Goal: Information Seeking & Learning: Find specific fact

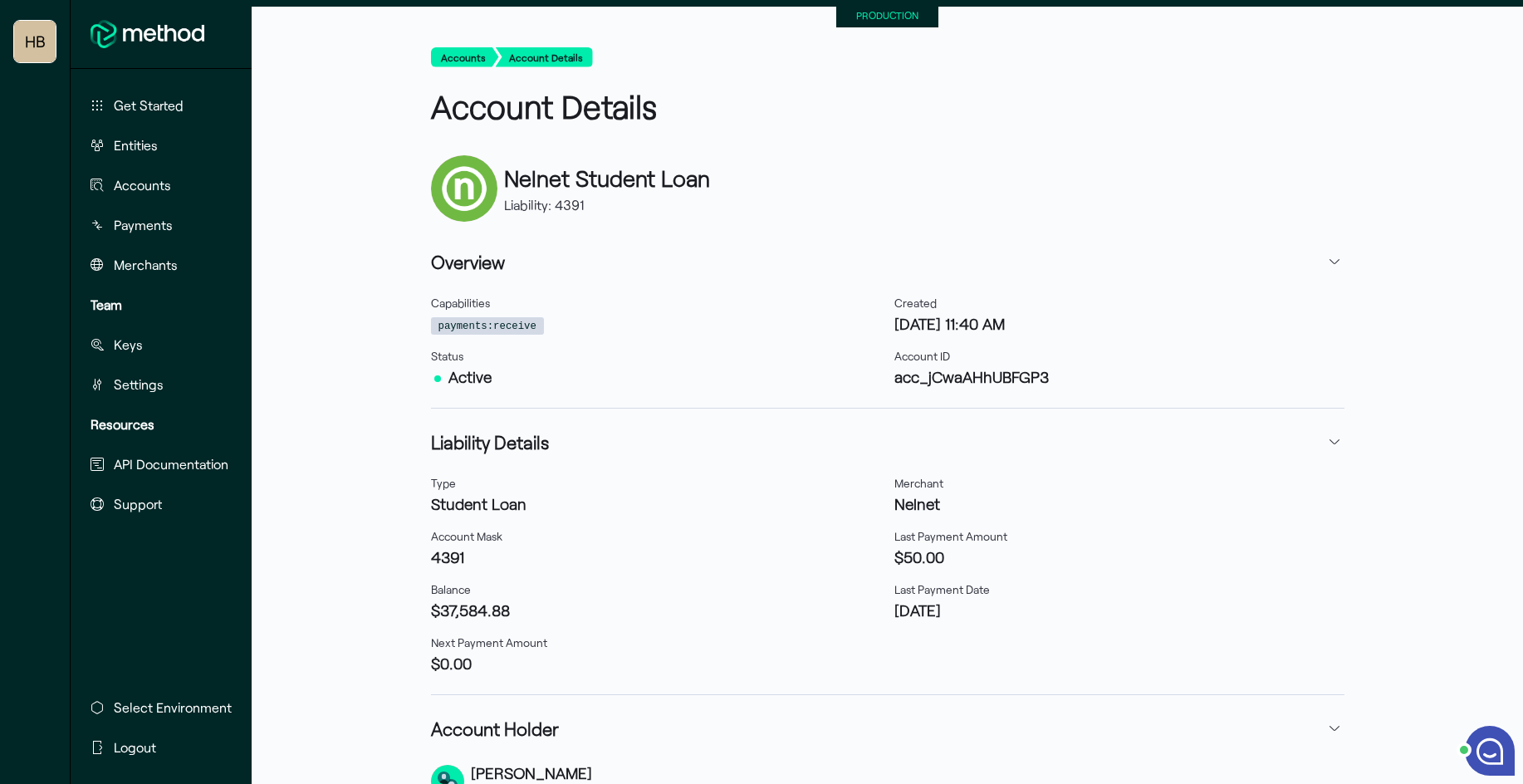
click at [168, 144] on button "Entities" at bounding box center [159, 145] width 151 height 33
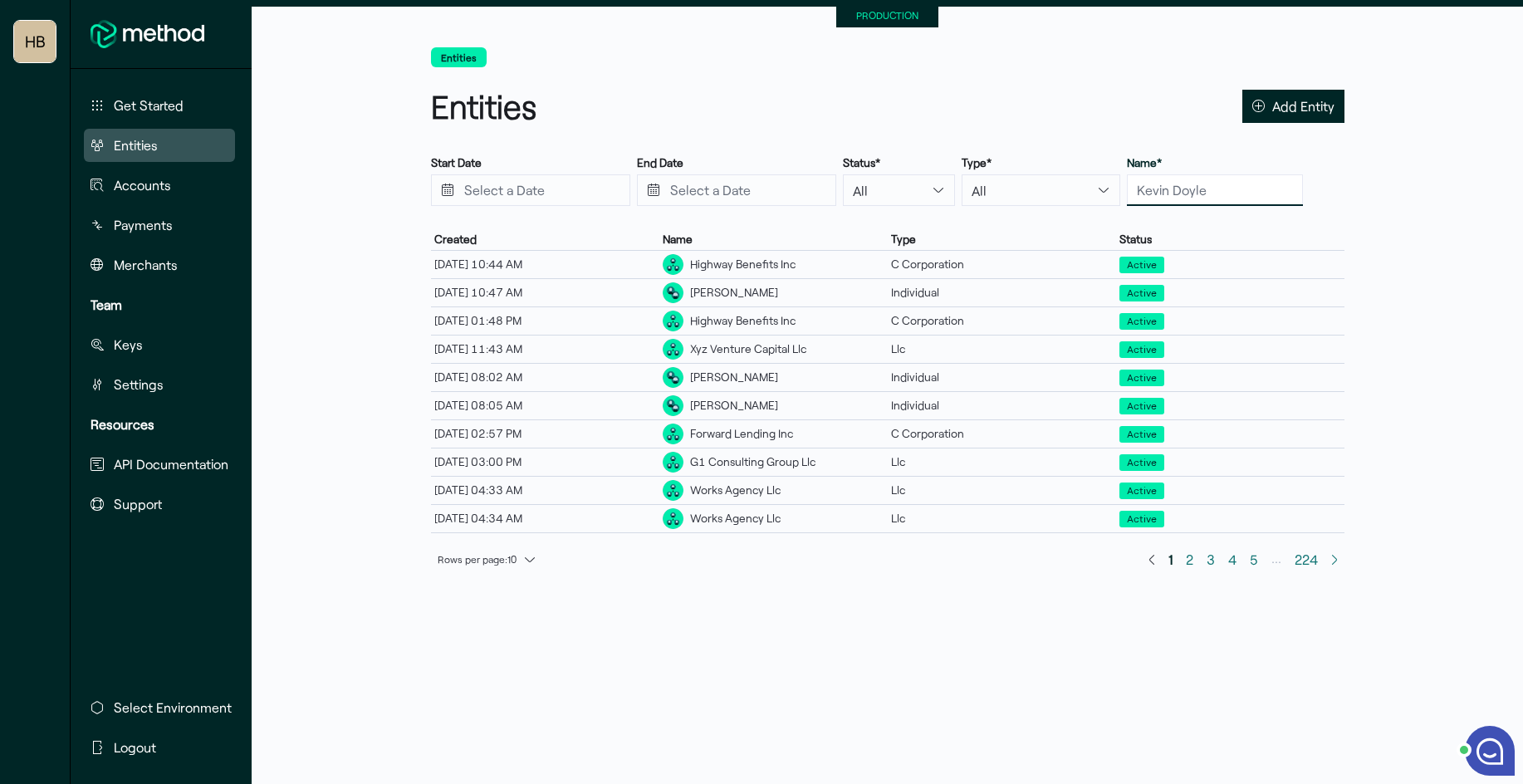
click at [1144, 189] on input "text" at bounding box center [1216, 190] width 176 height 31
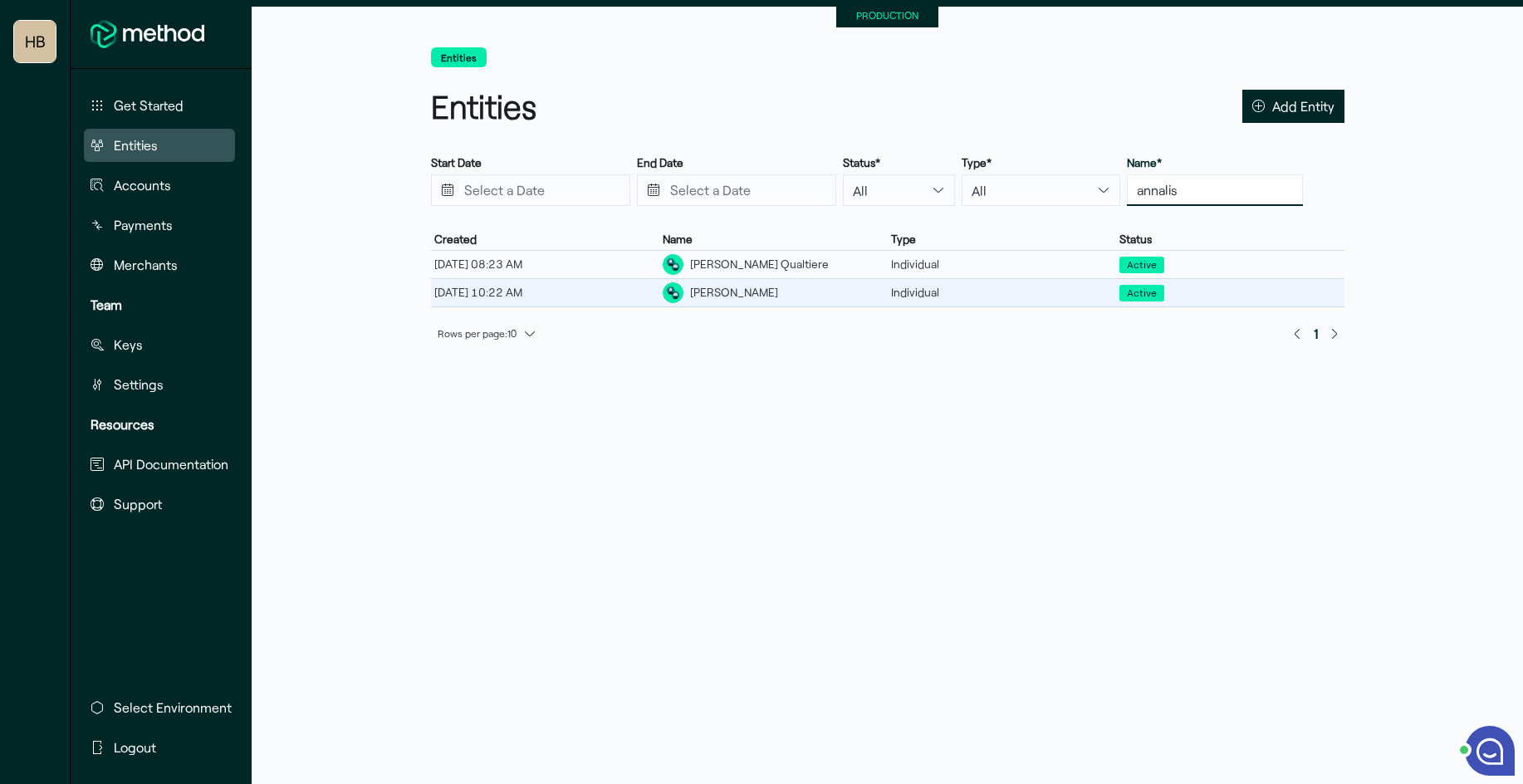
type input "annalis"
click at [752, 296] on div "[PERSON_NAME]" at bounding box center [734, 292] width 88 height 18
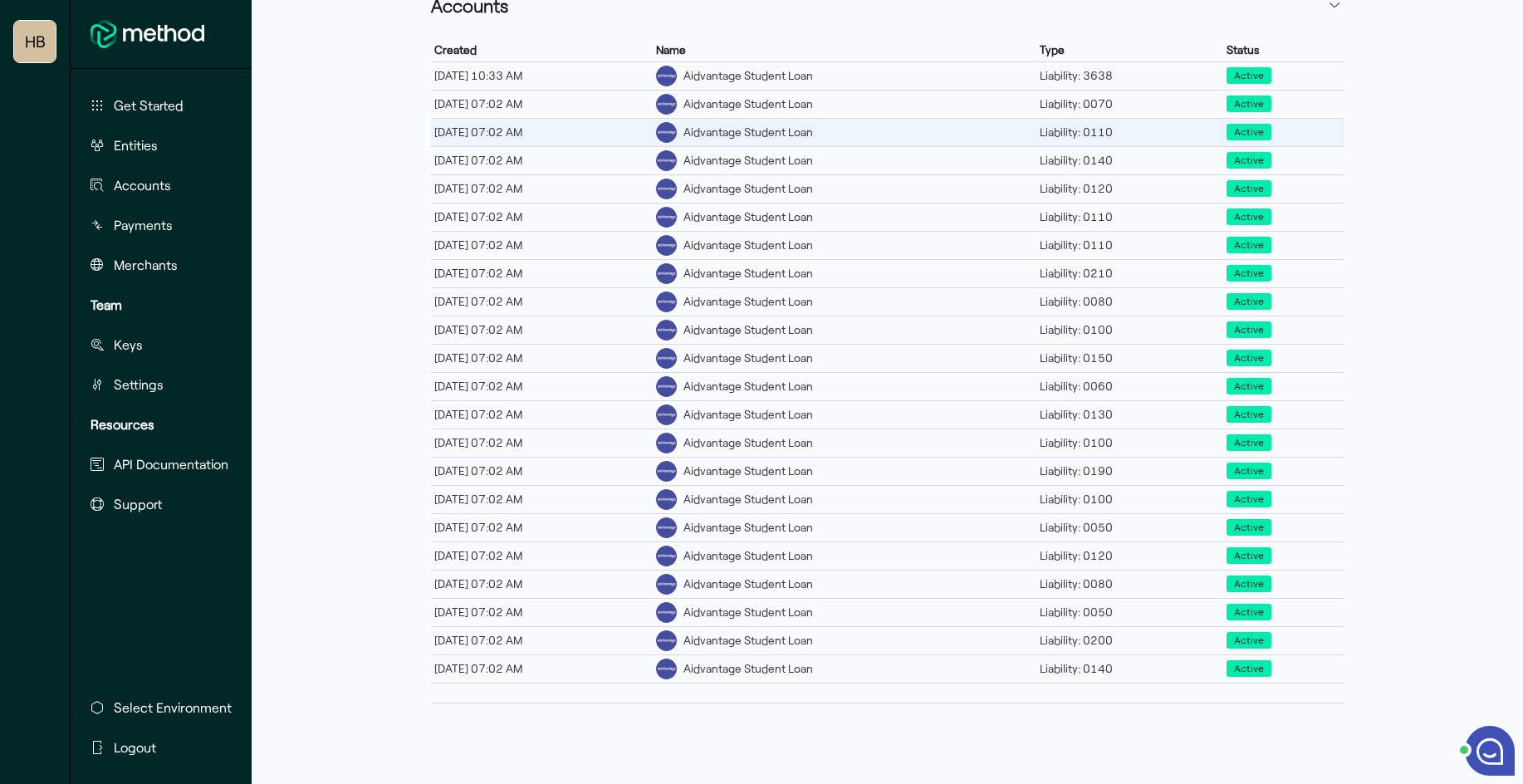
scroll to position [668, 0]
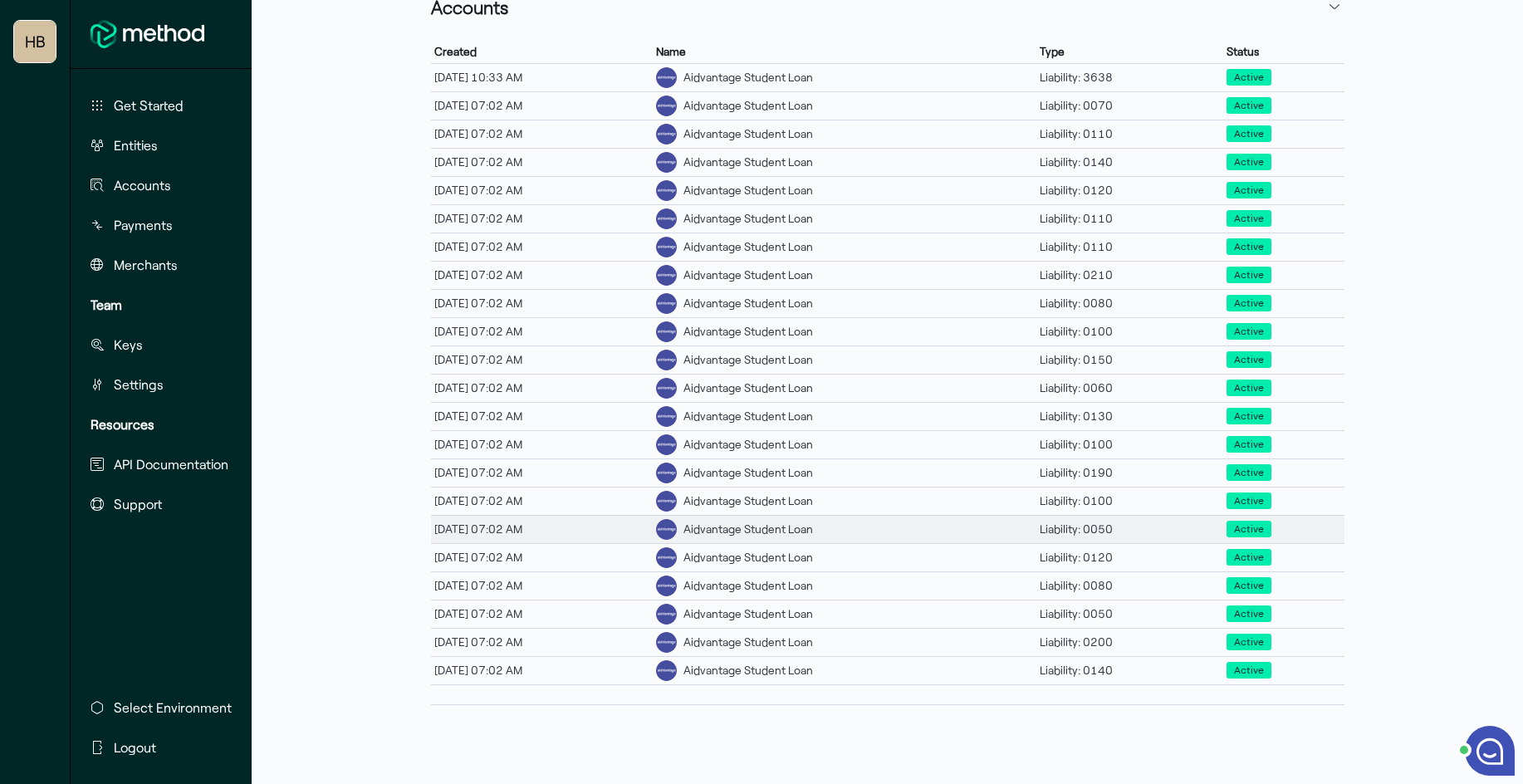
click at [859, 533] on div "Aidvantage Student Loan" at bounding box center [845, 529] width 384 height 27
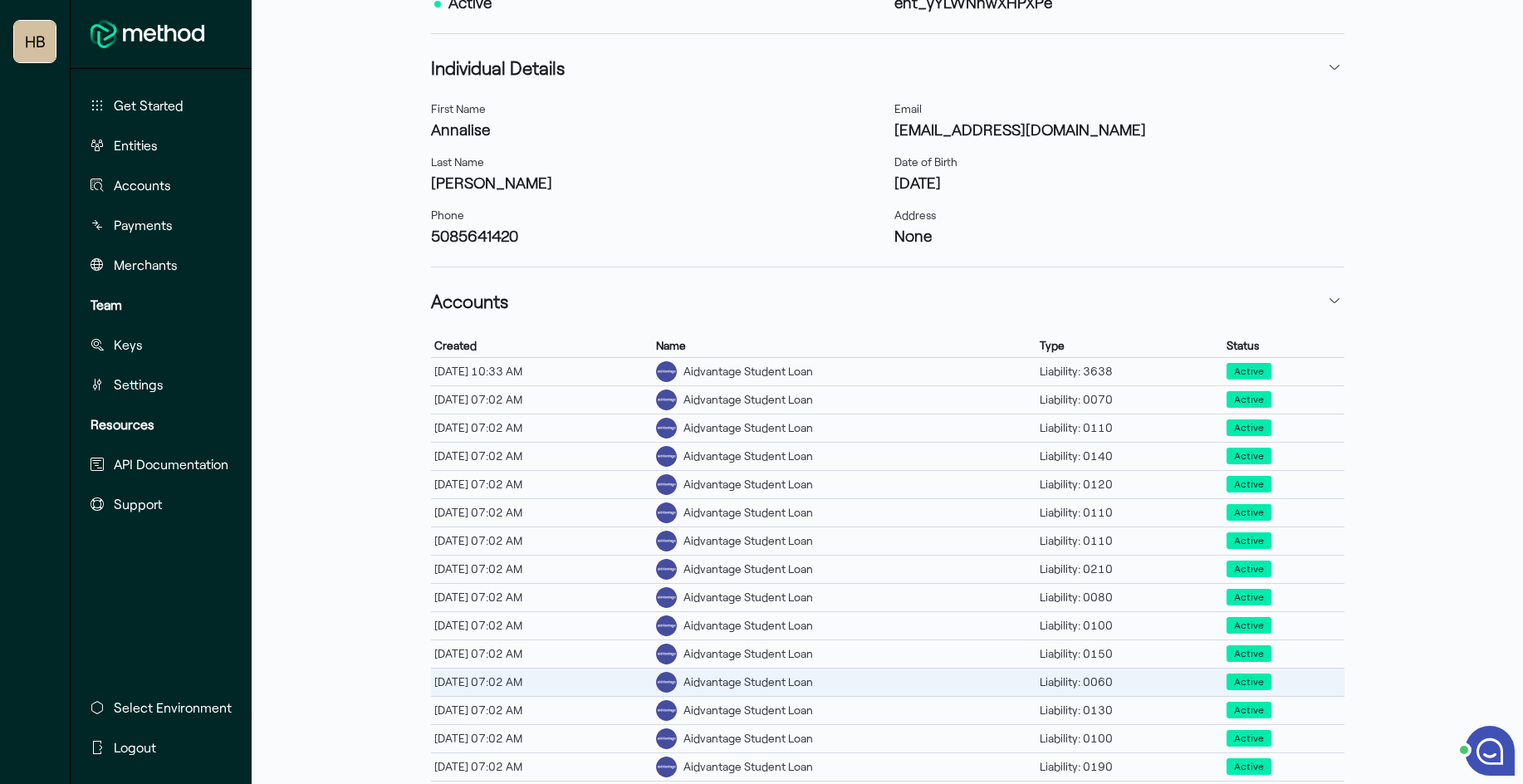
scroll to position [676, 0]
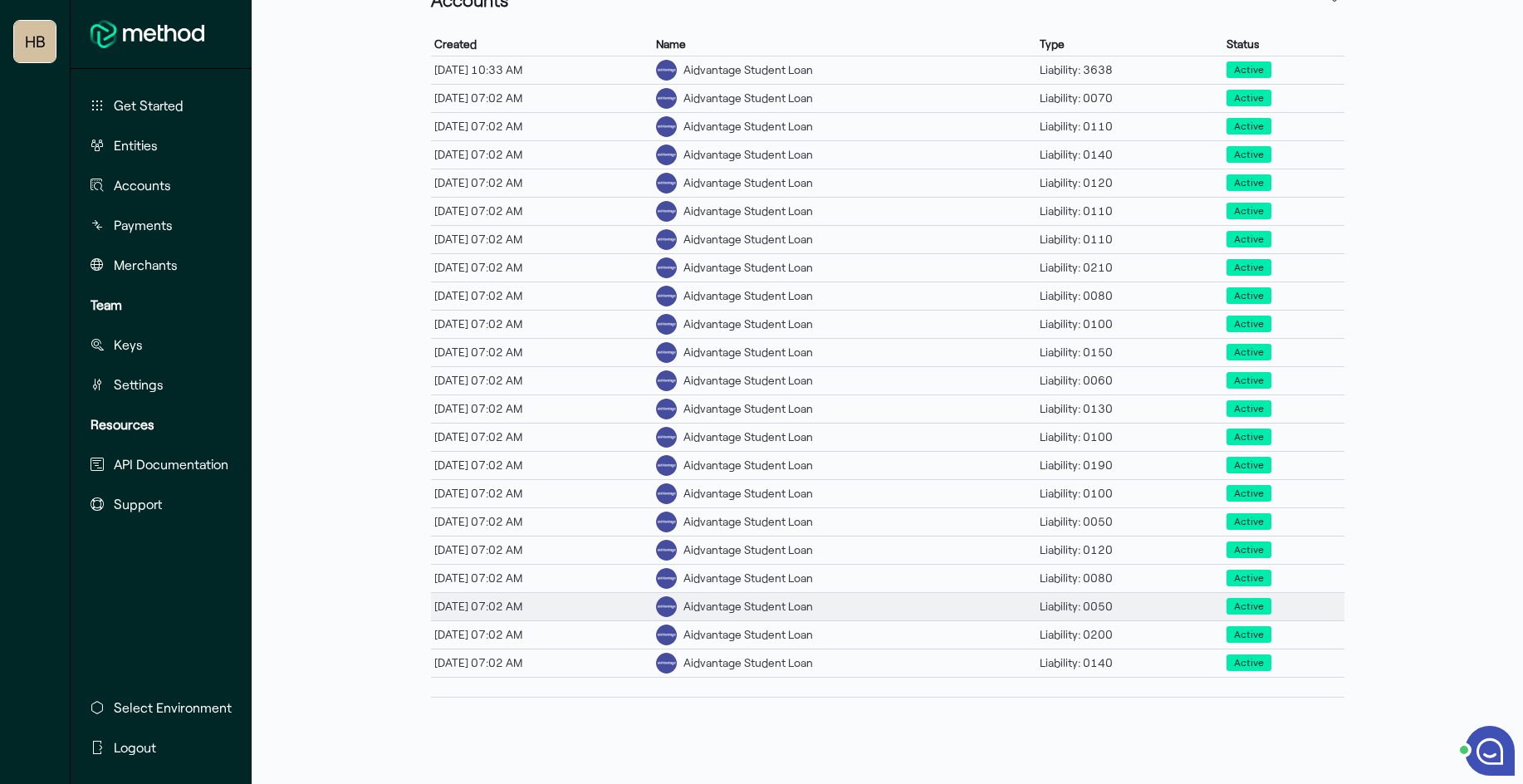
click at [966, 604] on div "Aidvantage Student Loan" at bounding box center [845, 606] width 384 height 27
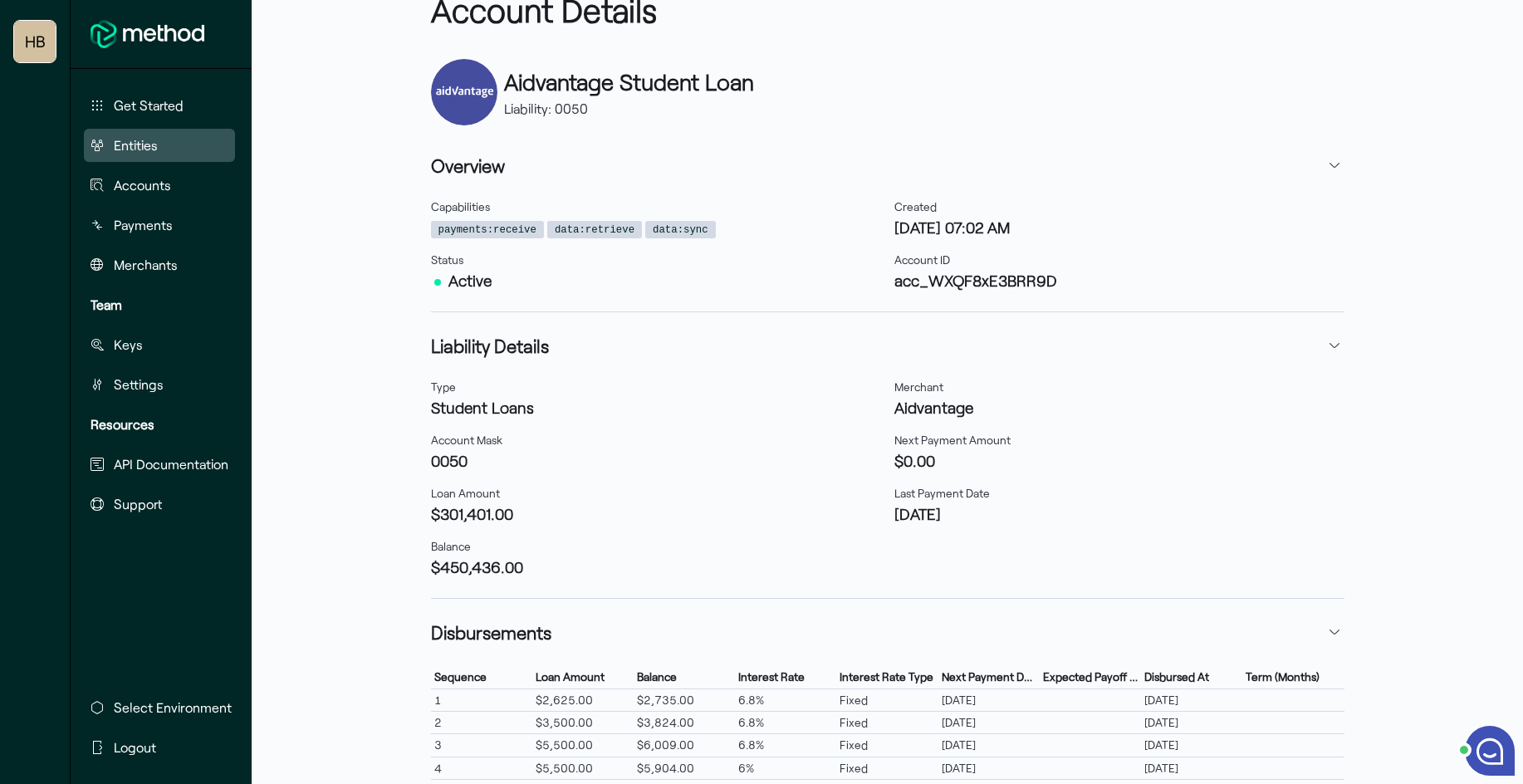
scroll to position [84, 0]
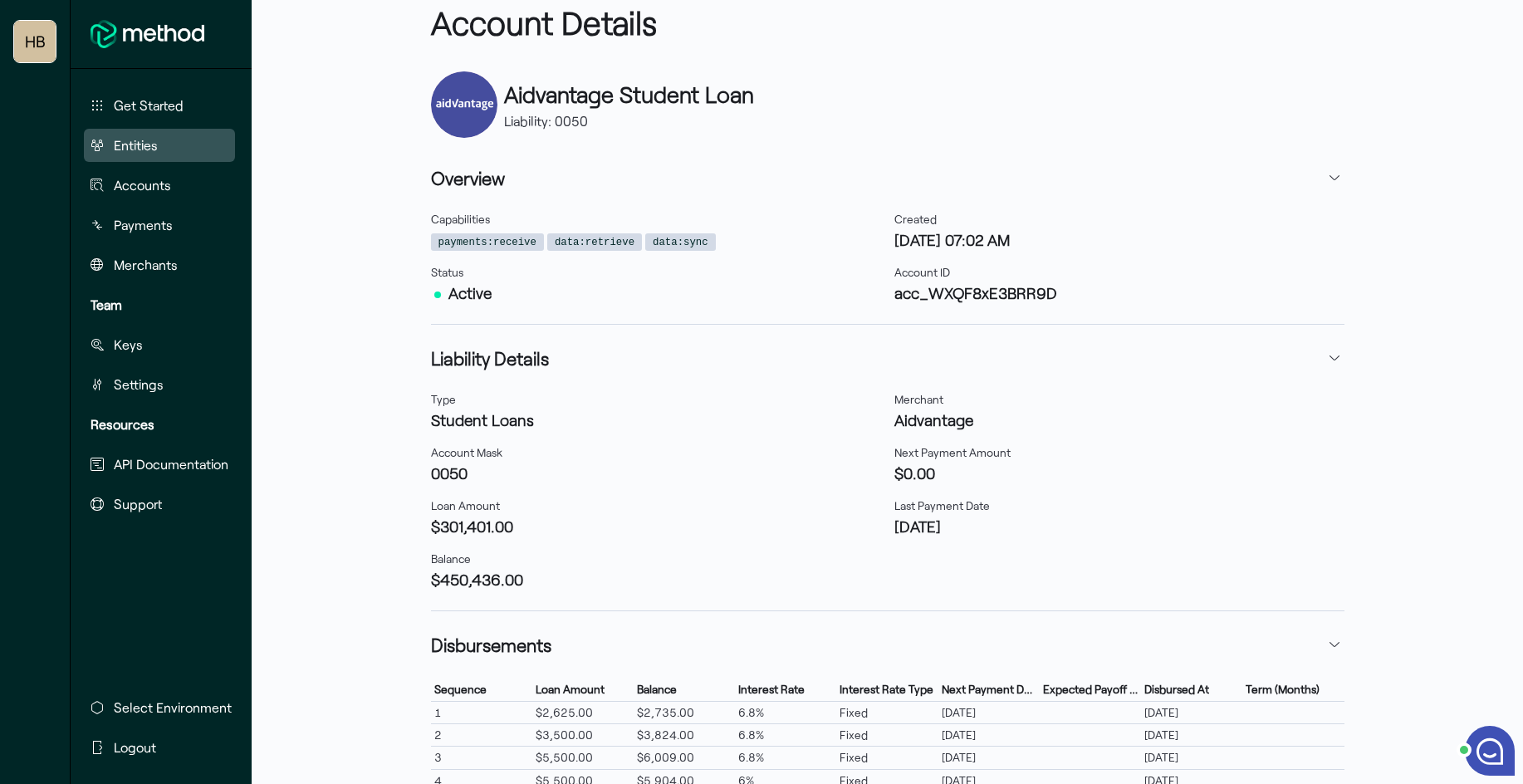
click at [144, 139] on span "Entities" at bounding box center [136, 146] width 44 height 20
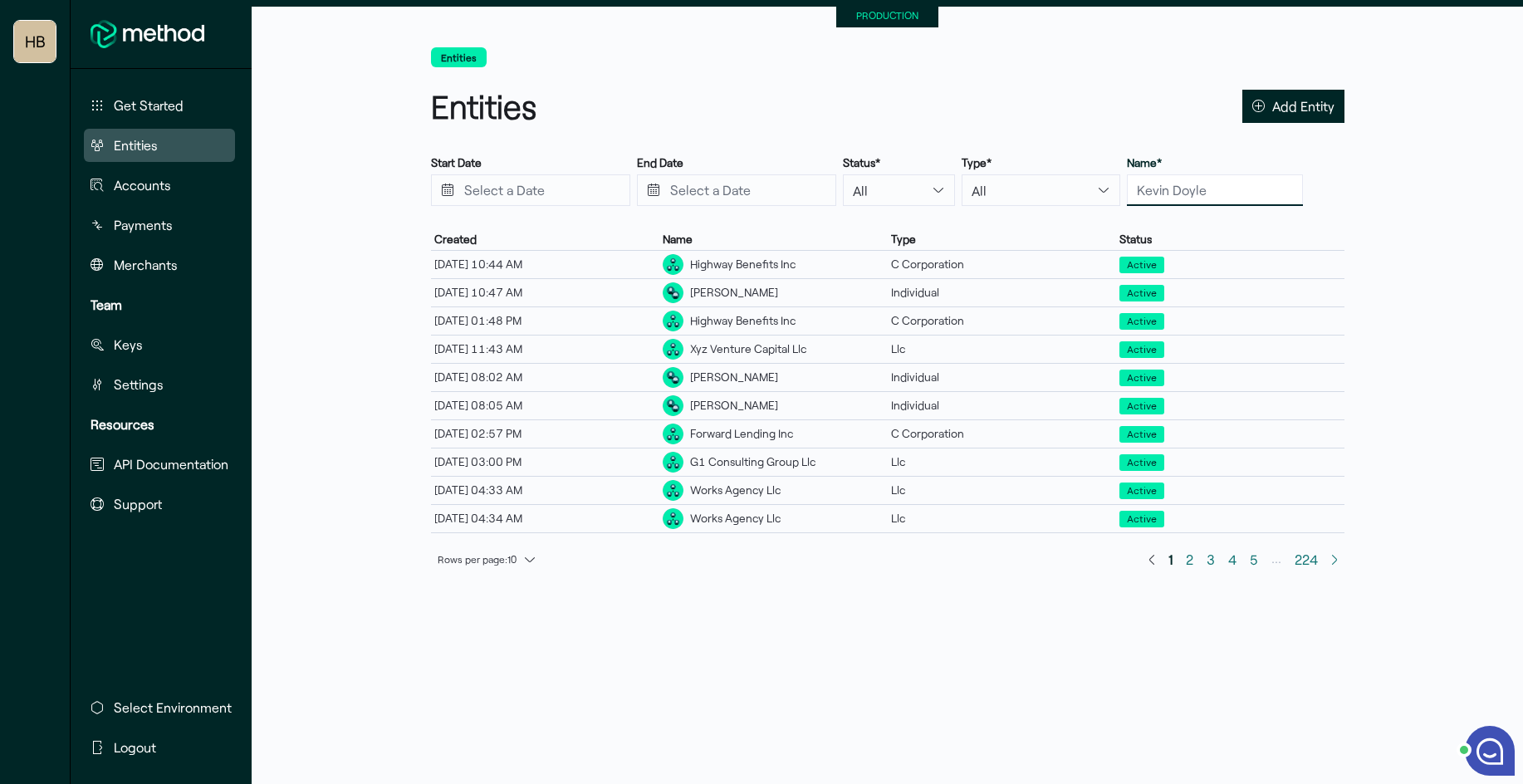
click at [1179, 192] on input "text" at bounding box center [1216, 190] width 176 height 31
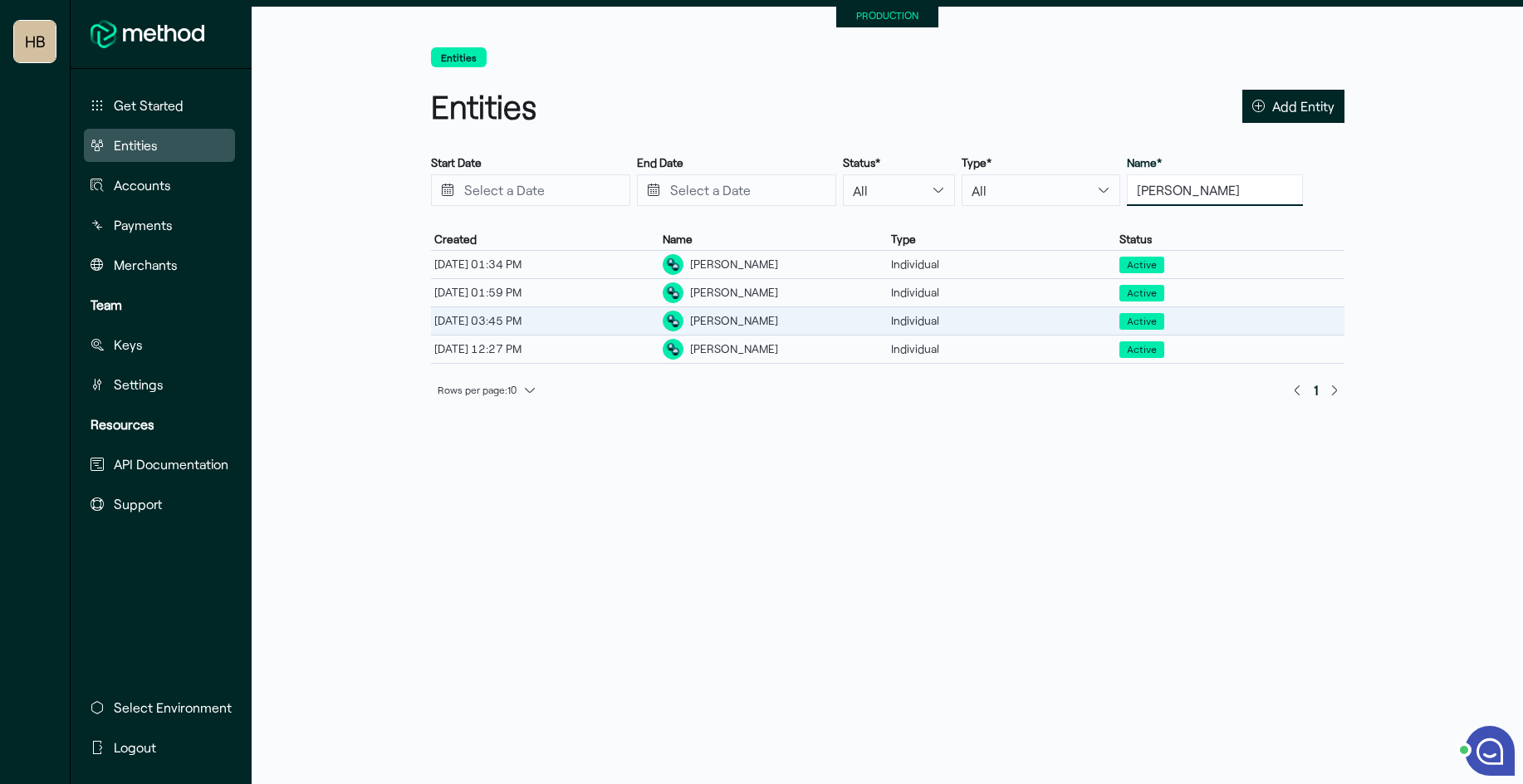
type input "[PERSON_NAME]"
click at [750, 324] on div "[PERSON_NAME]" at bounding box center [734, 321] width 88 height 18
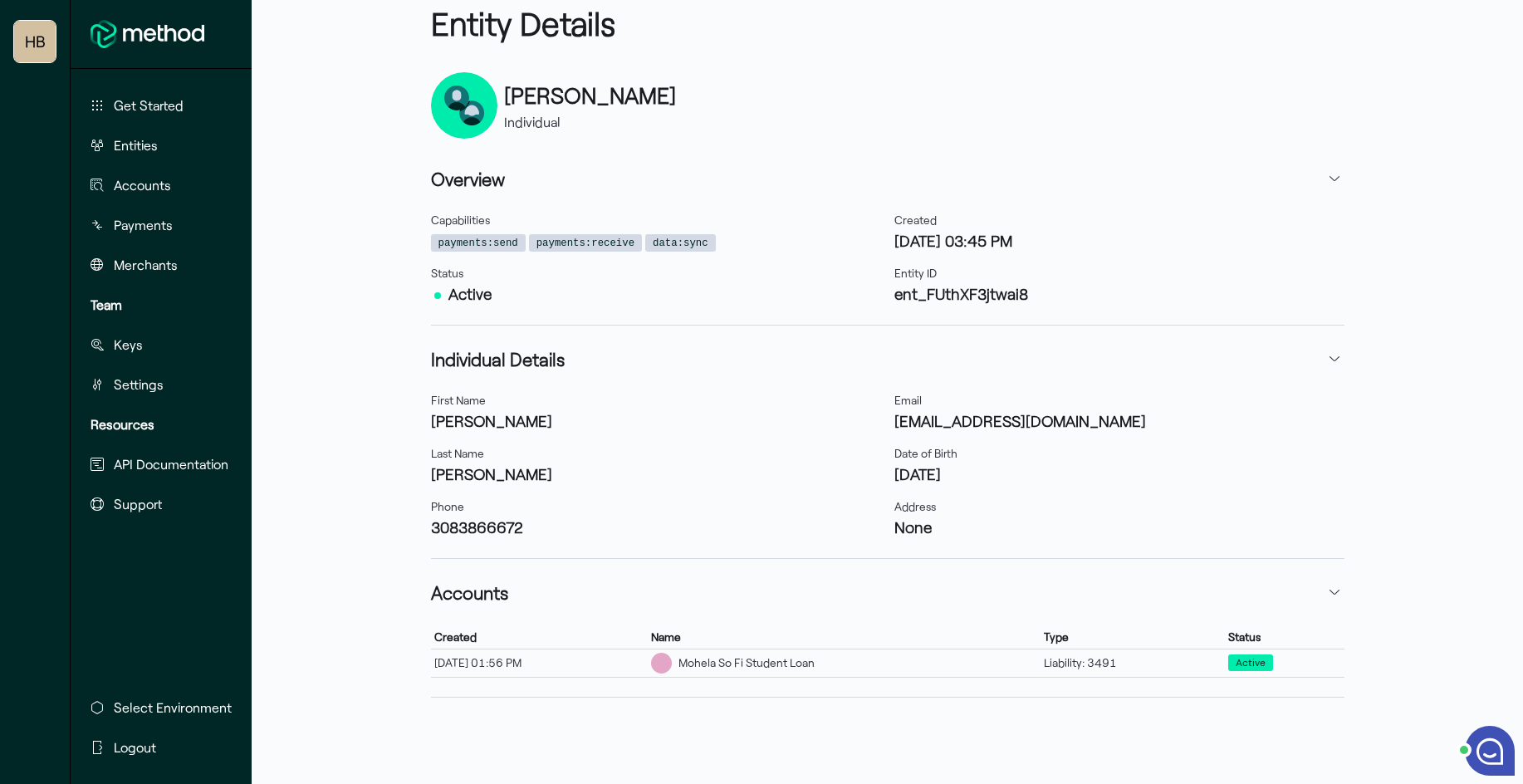
scroll to position [82, 0]
click at [837, 672] on div "Mohela So Fi Student Loan" at bounding box center [845, 664] width 394 height 27
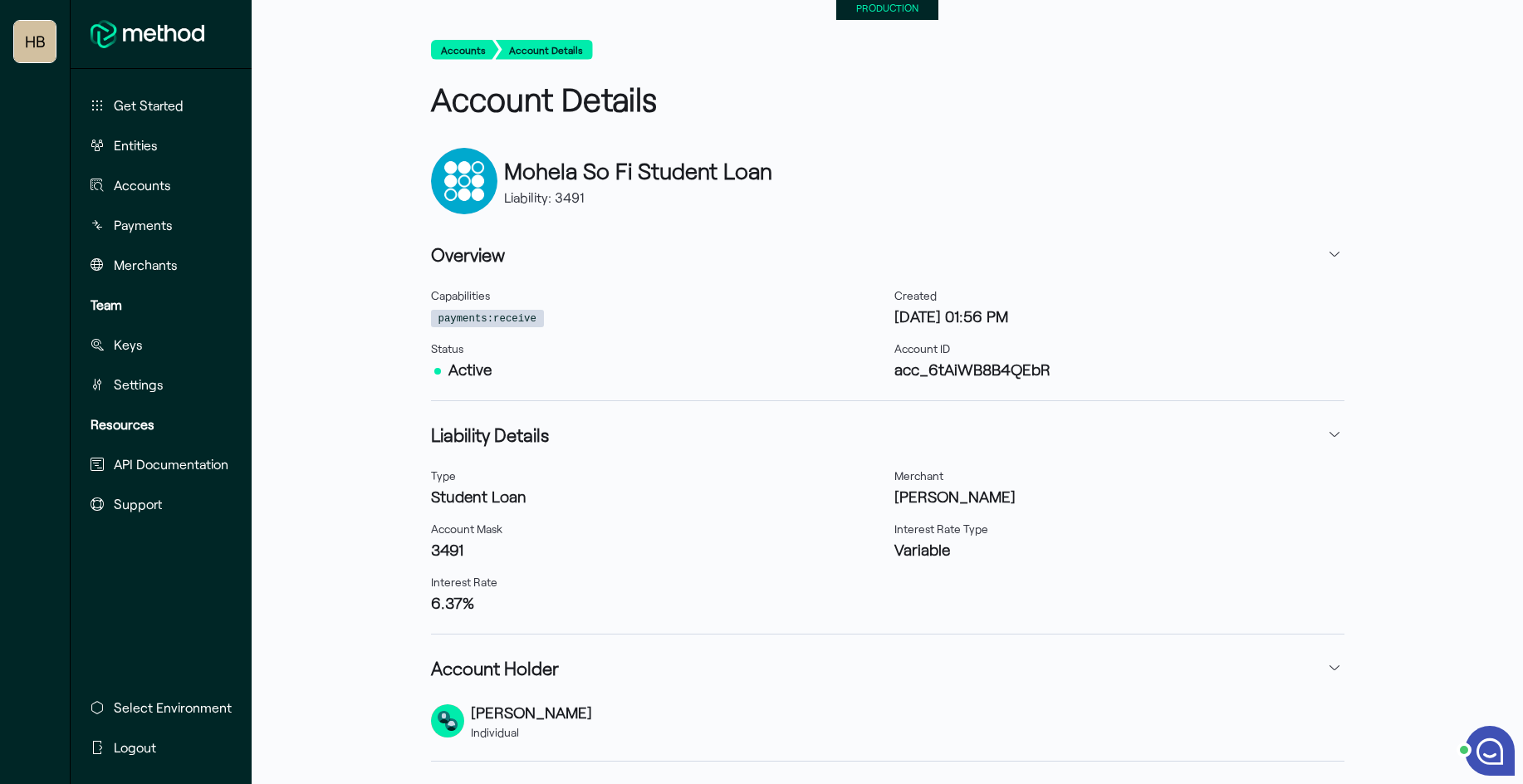
scroll to position [7, 0]
click at [149, 146] on span "Entities" at bounding box center [136, 146] width 44 height 20
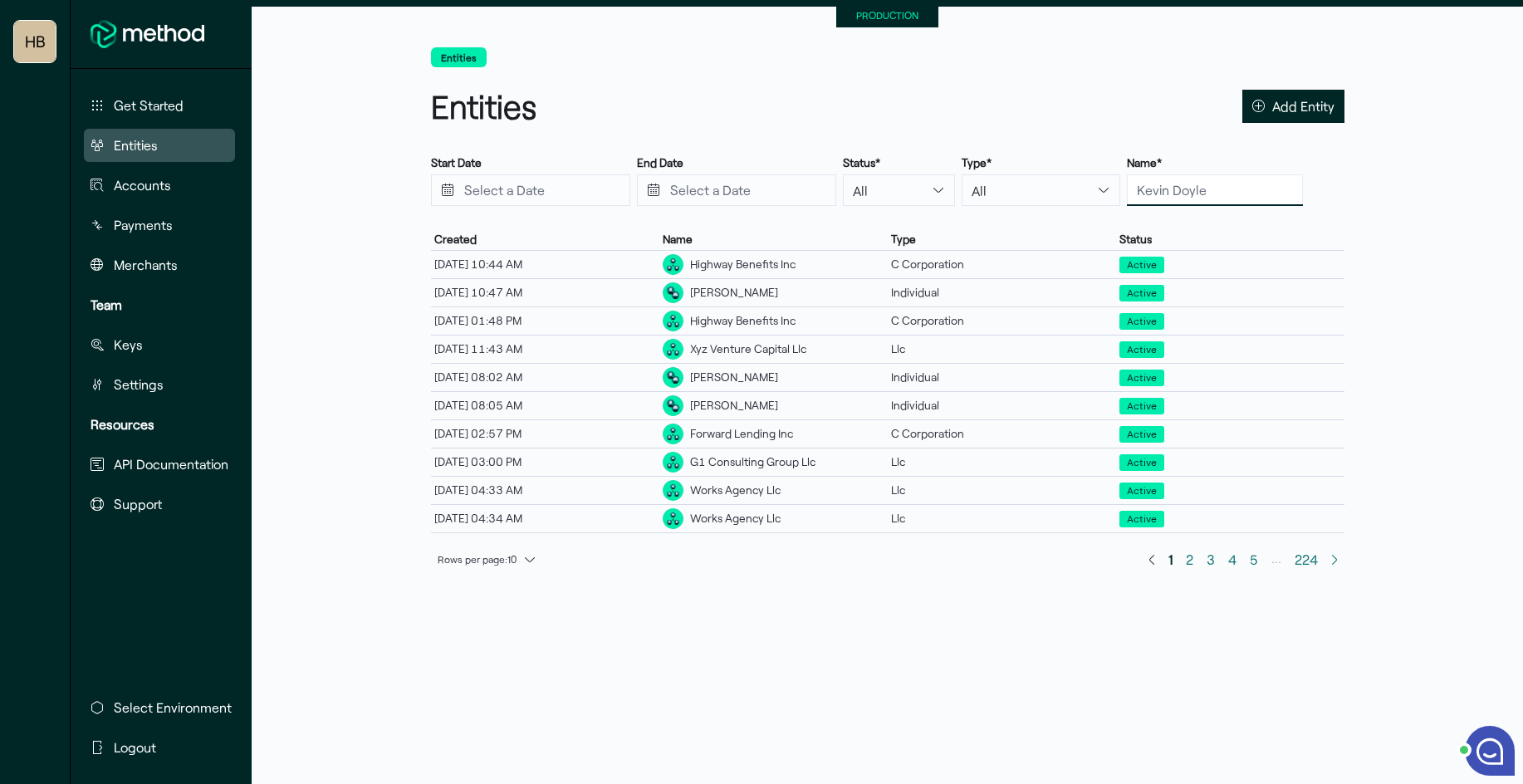
click at [1145, 193] on input "text" at bounding box center [1216, 190] width 176 height 31
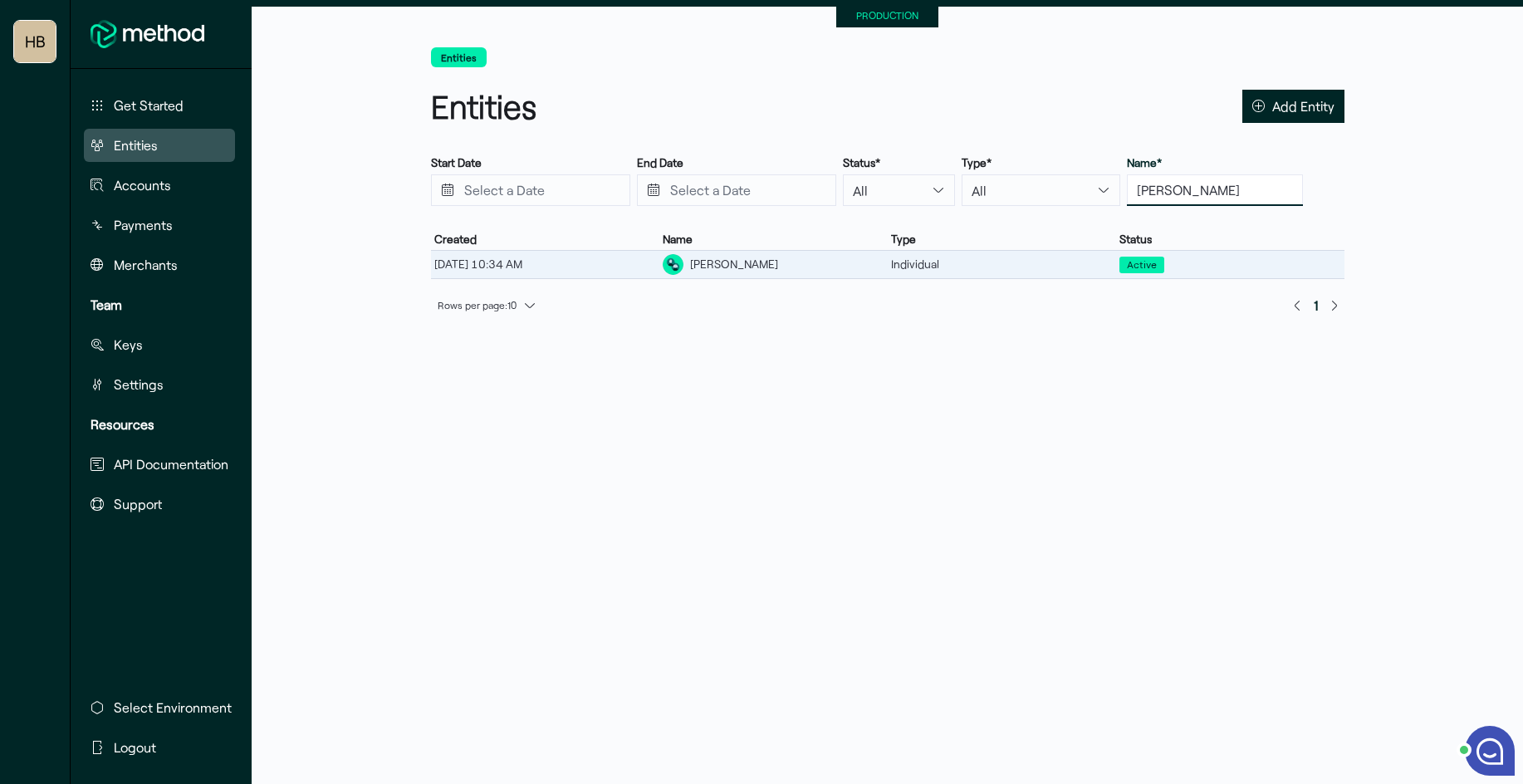
type input "[PERSON_NAME]"
click at [732, 273] on div "[PERSON_NAME]" at bounding box center [774, 264] width 229 height 27
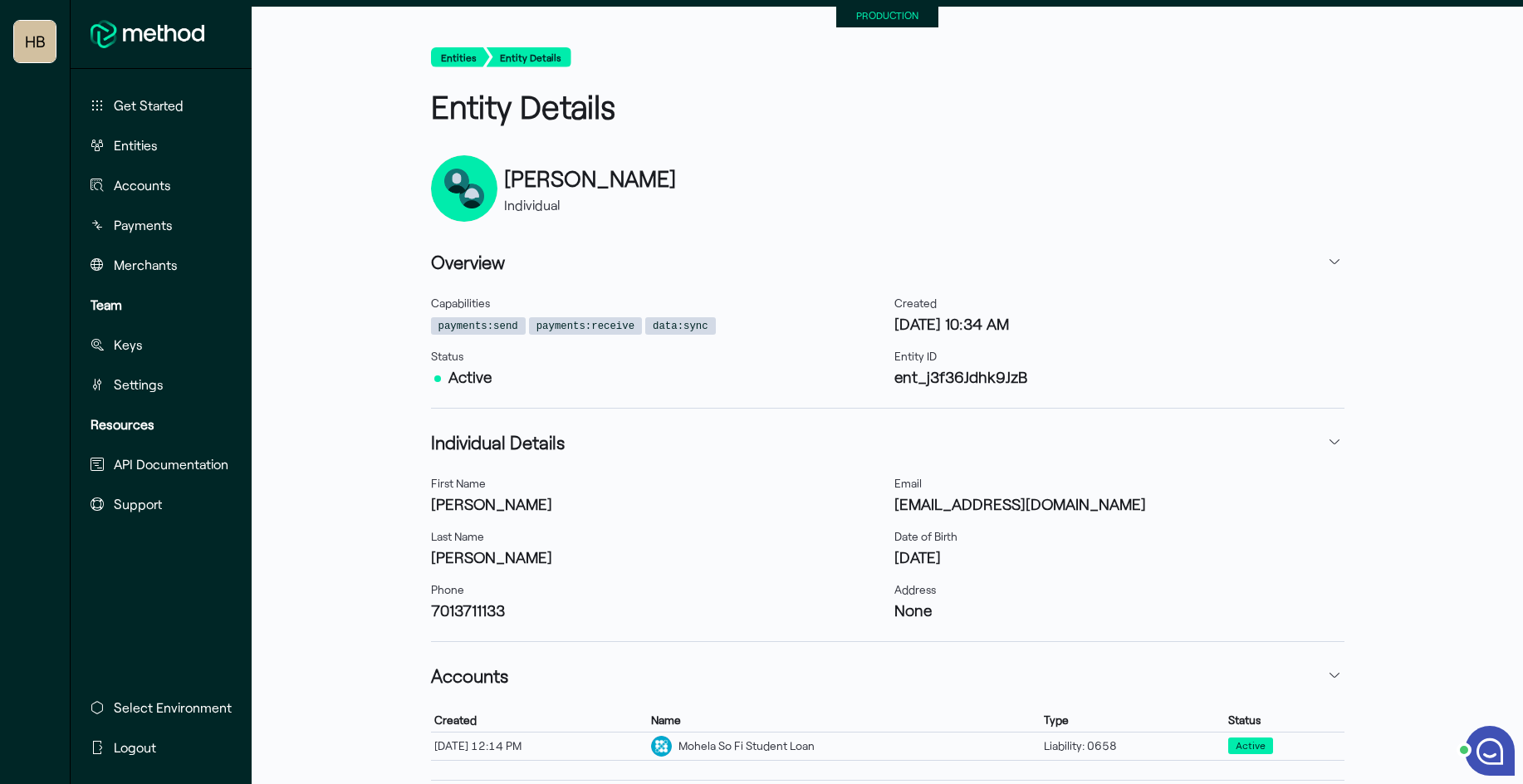
scroll to position [71, 0]
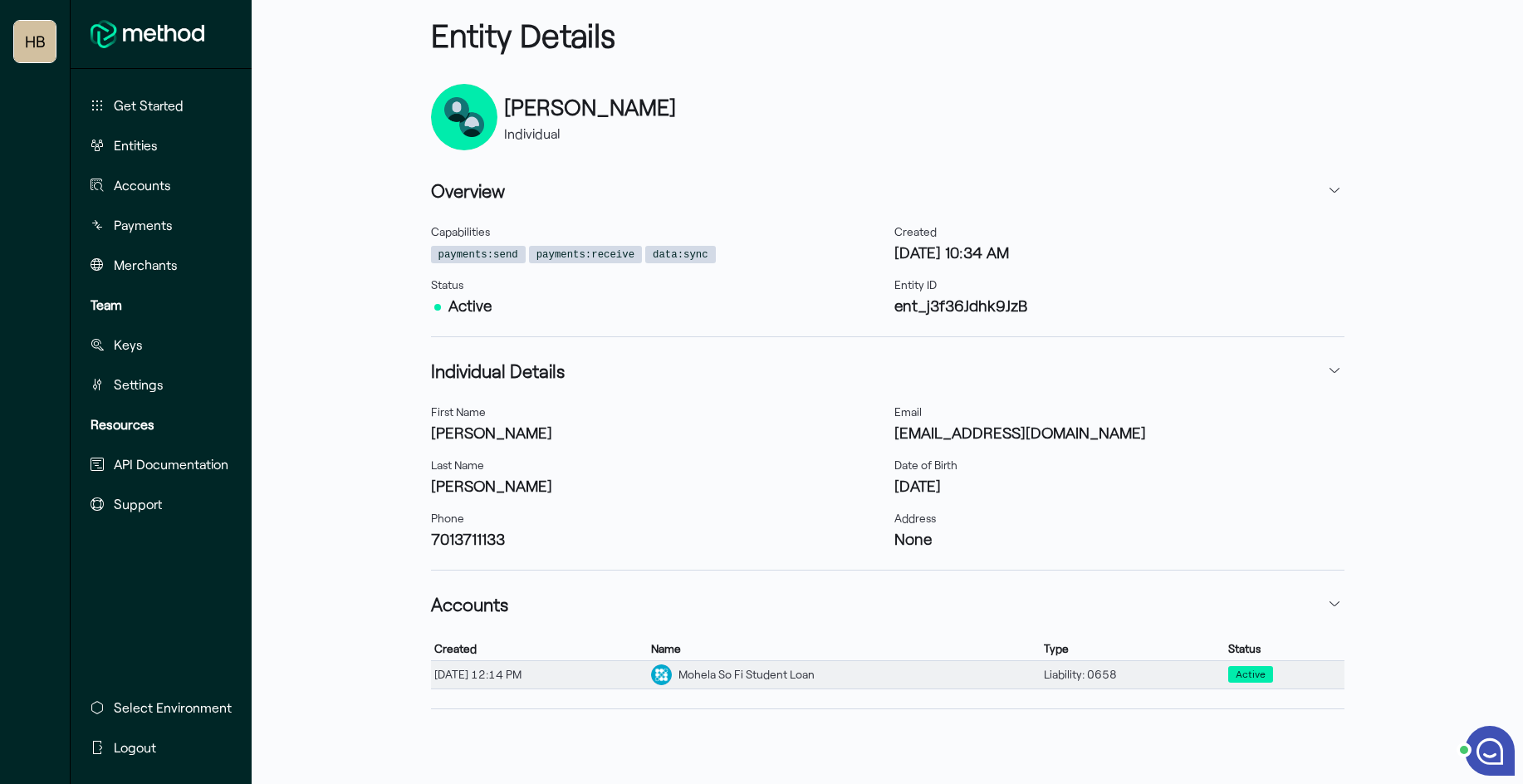
click at [815, 669] on div "Mohela So Fi Student Loan" at bounding box center [746, 674] width 136 height 18
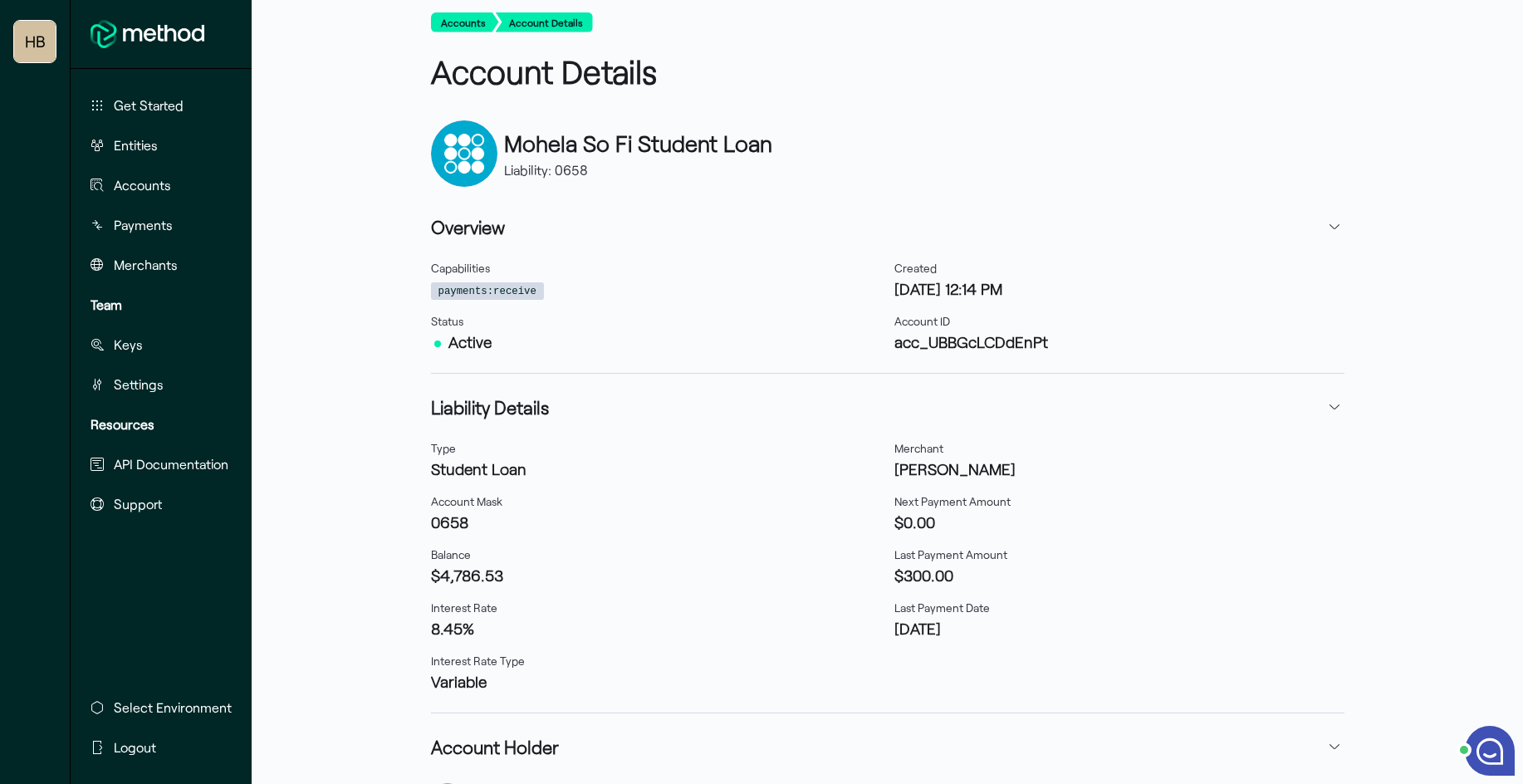
scroll to position [39, 0]
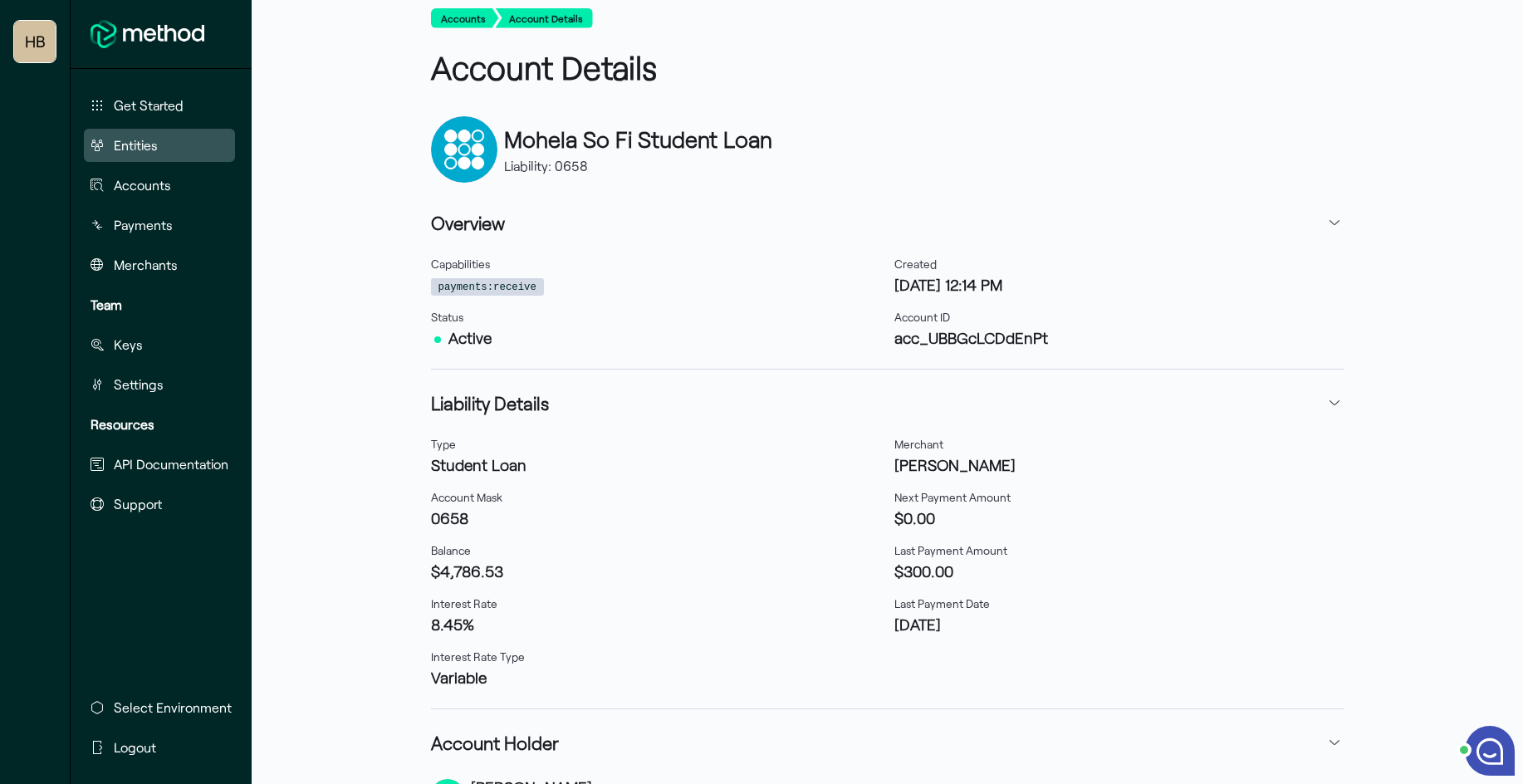
click at [154, 135] on span "Entities" at bounding box center [136, 146] width 44 height 20
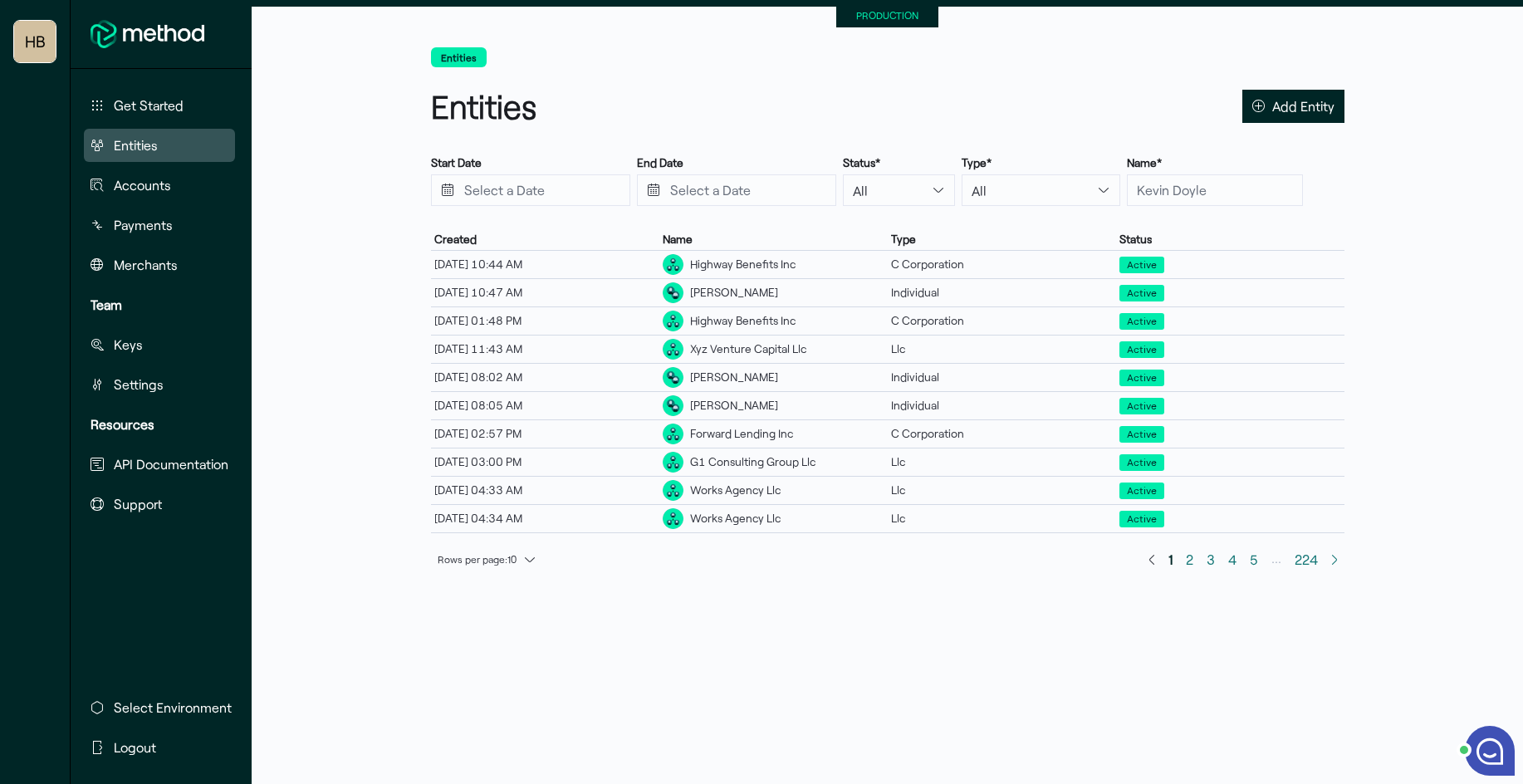
click at [1188, 216] on div at bounding box center [888, 218] width 914 height 20
click at [1183, 200] on input "text" at bounding box center [1216, 190] width 176 height 31
type input "lilib"
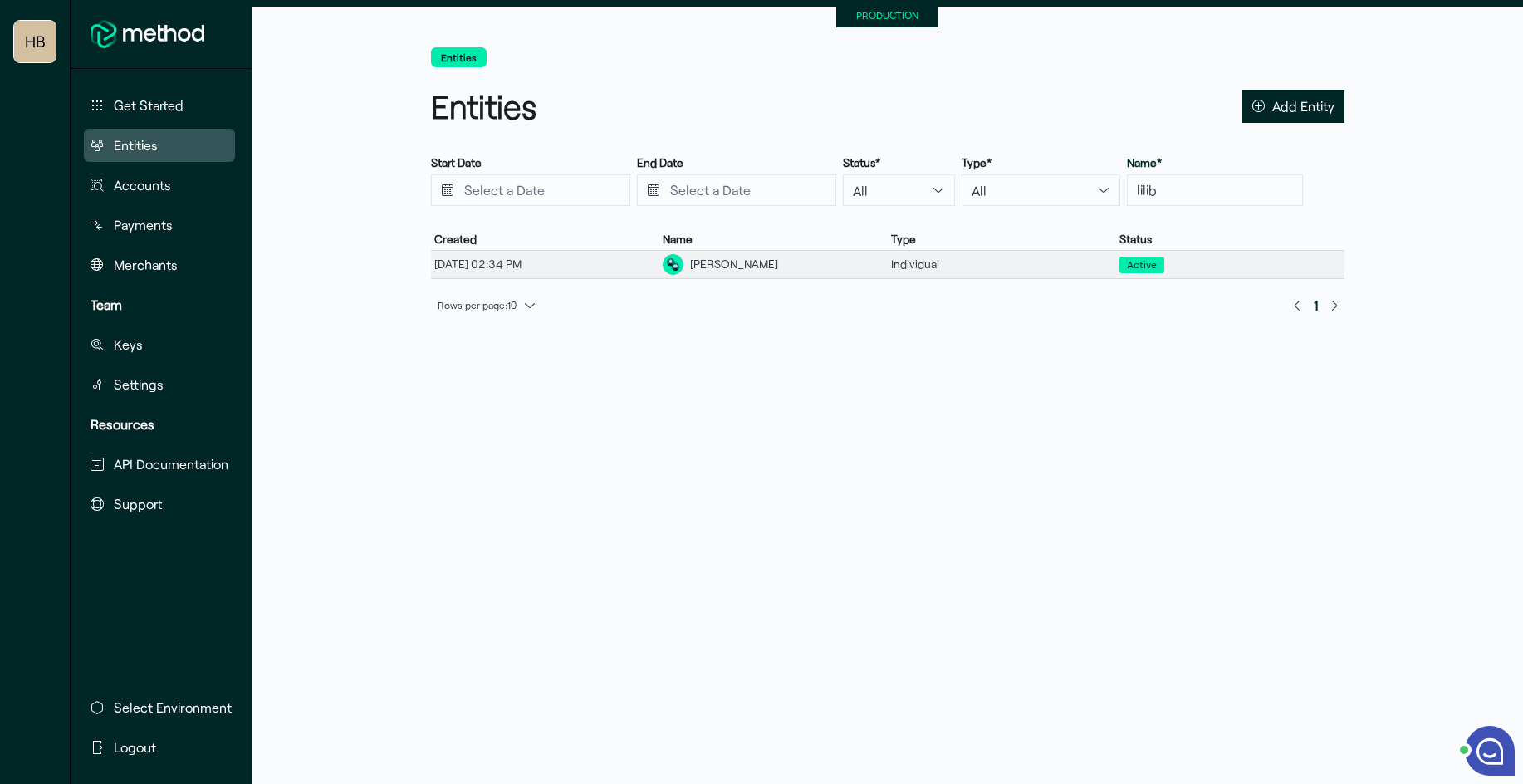
click at [771, 267] on div "[PERSON_NAME]" at bounding box center [774, 264] width 229 height 27
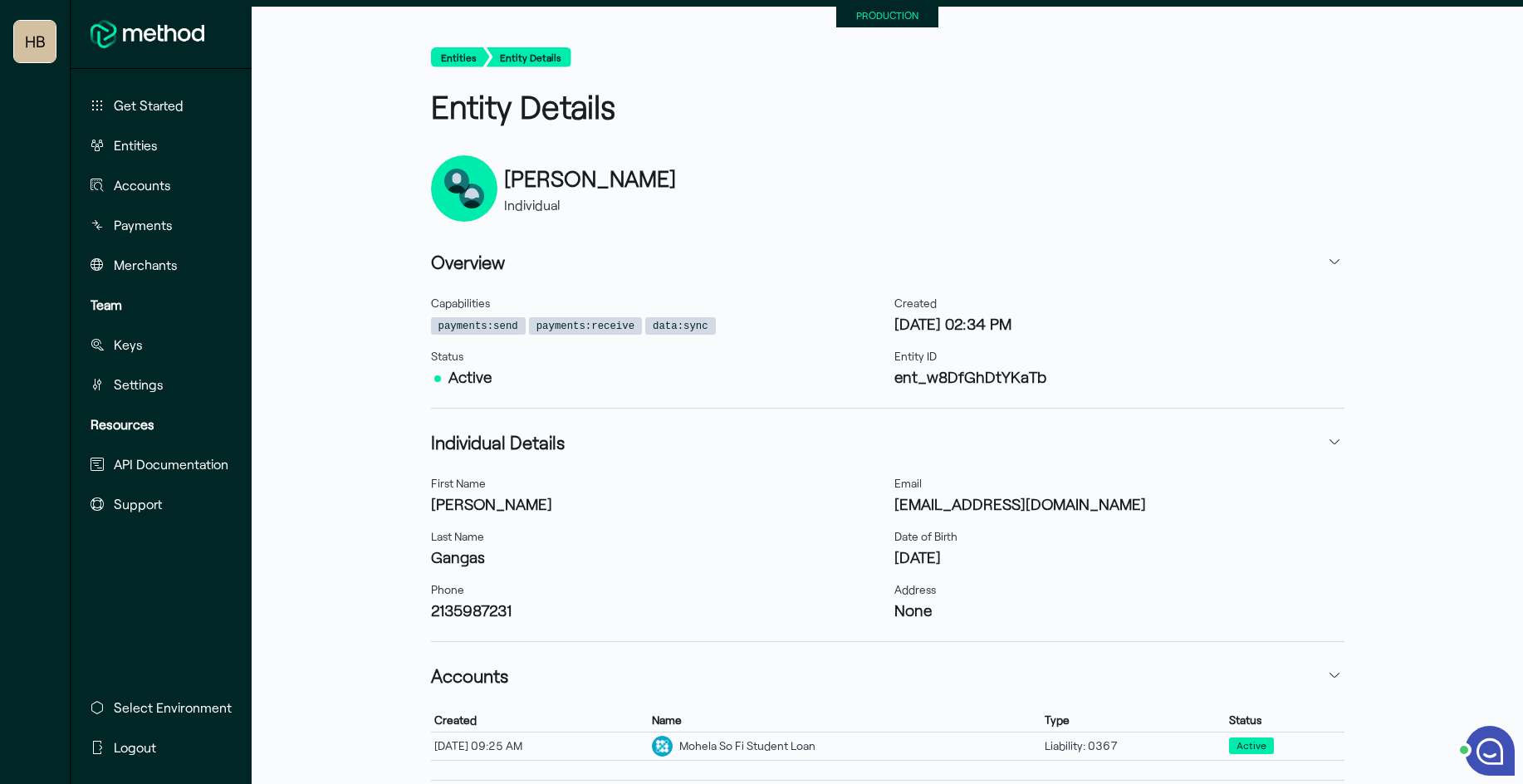
scroll to position [83, 0]
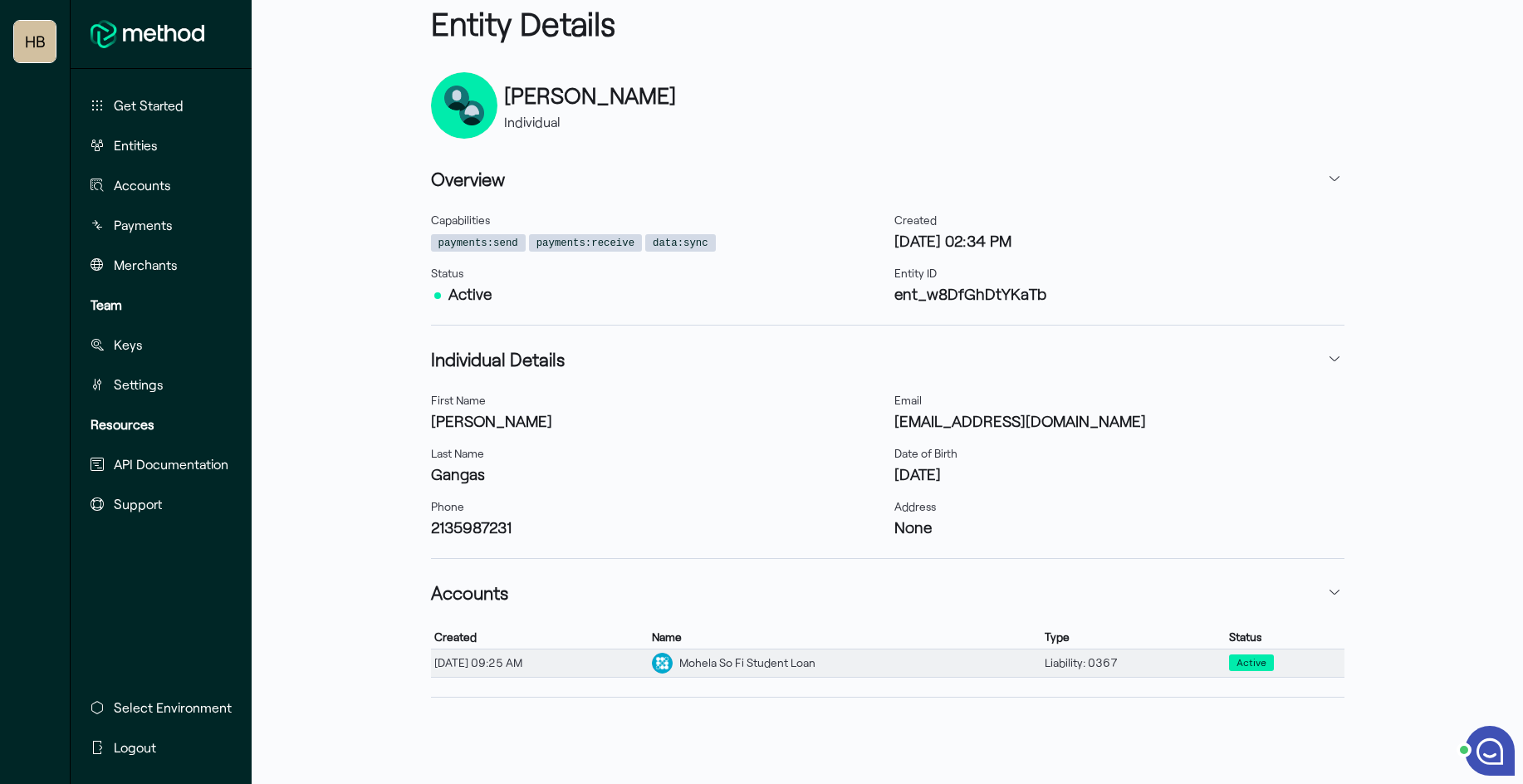
click at [847, 674] on div "Mohela So Fi Student Loan" at bounding box center [845, 663] width 393 height 27
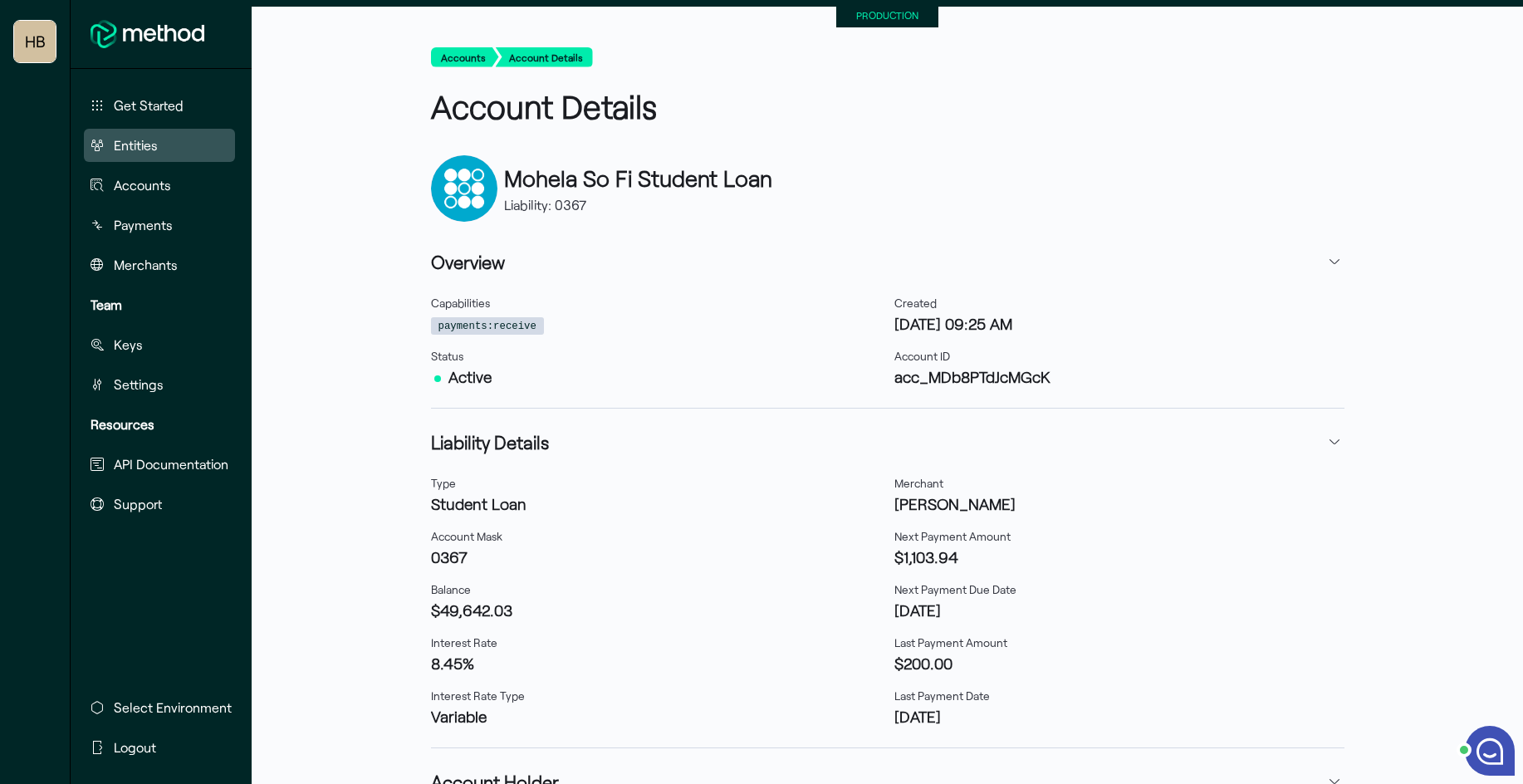
click at [108, 141] on button "Entities" at bounding box center [159, 145] width 151 height 33
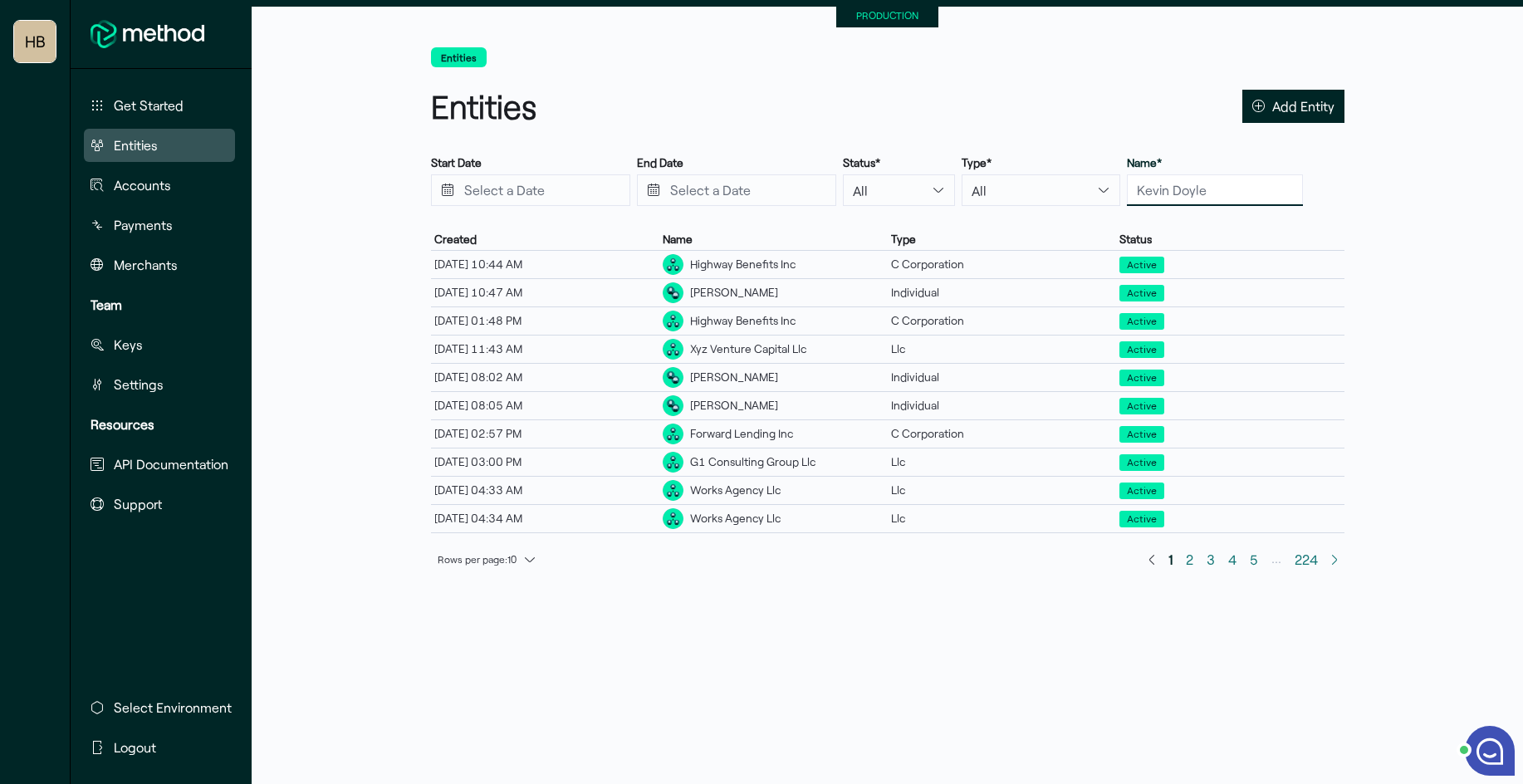
click at [1127, 193] on input "text" at bounding box center [1216, 190] width 176 height 31
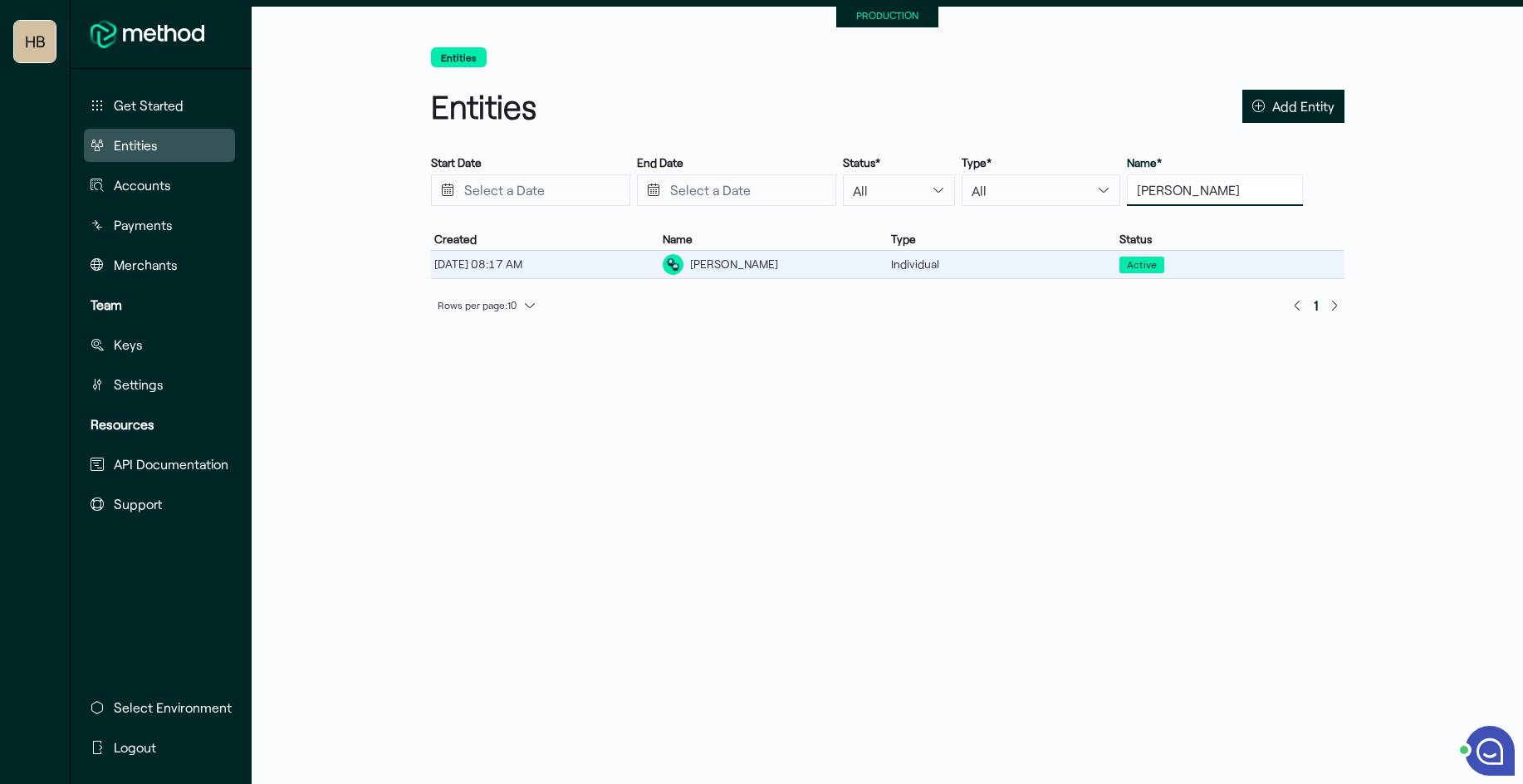
type input "[PERSON_NAME]"
click at [776, 262] on div "[PERSON_NAME]" at bounding box center [774, 264] width 229 height 27
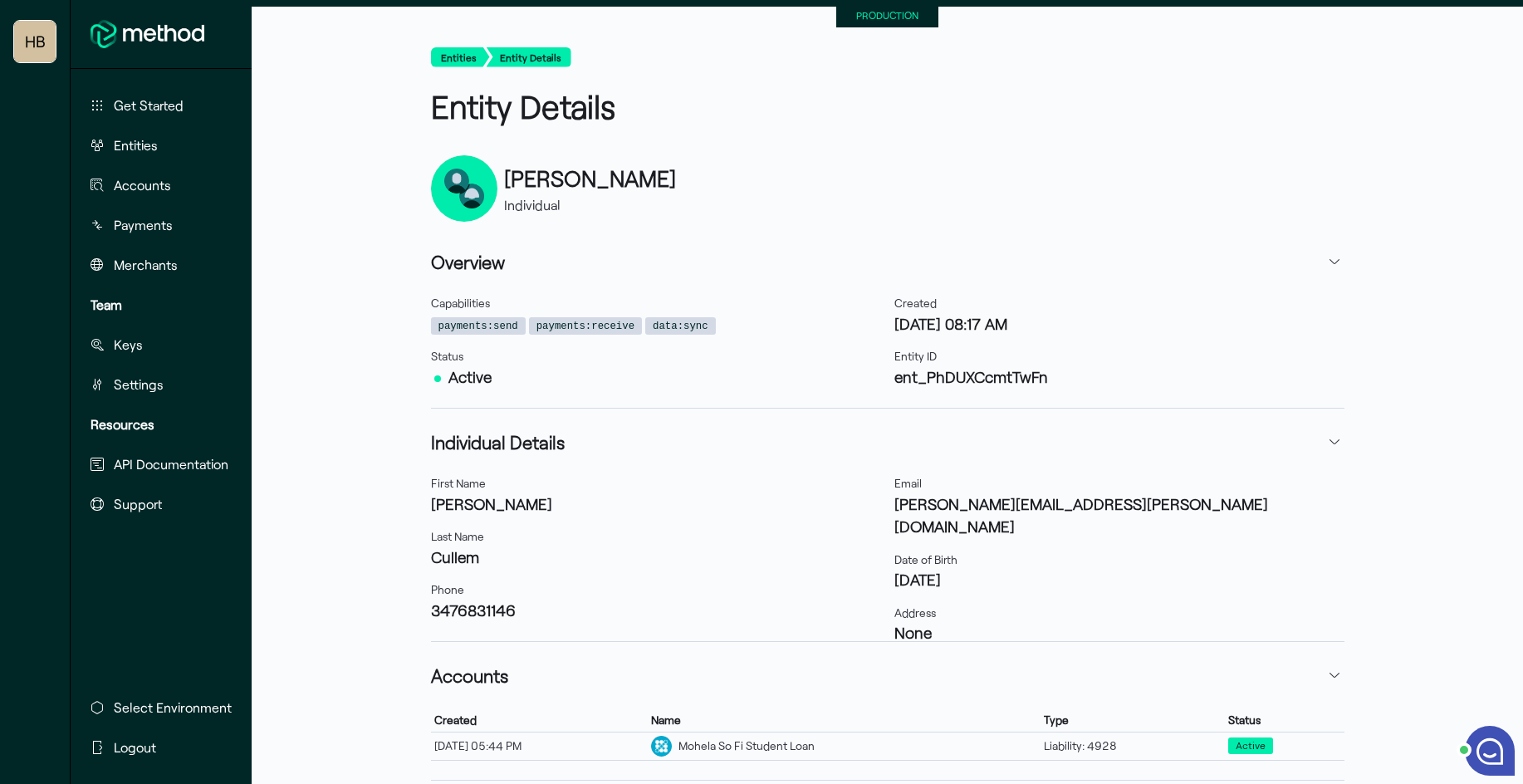
scroll to position [83, 0]
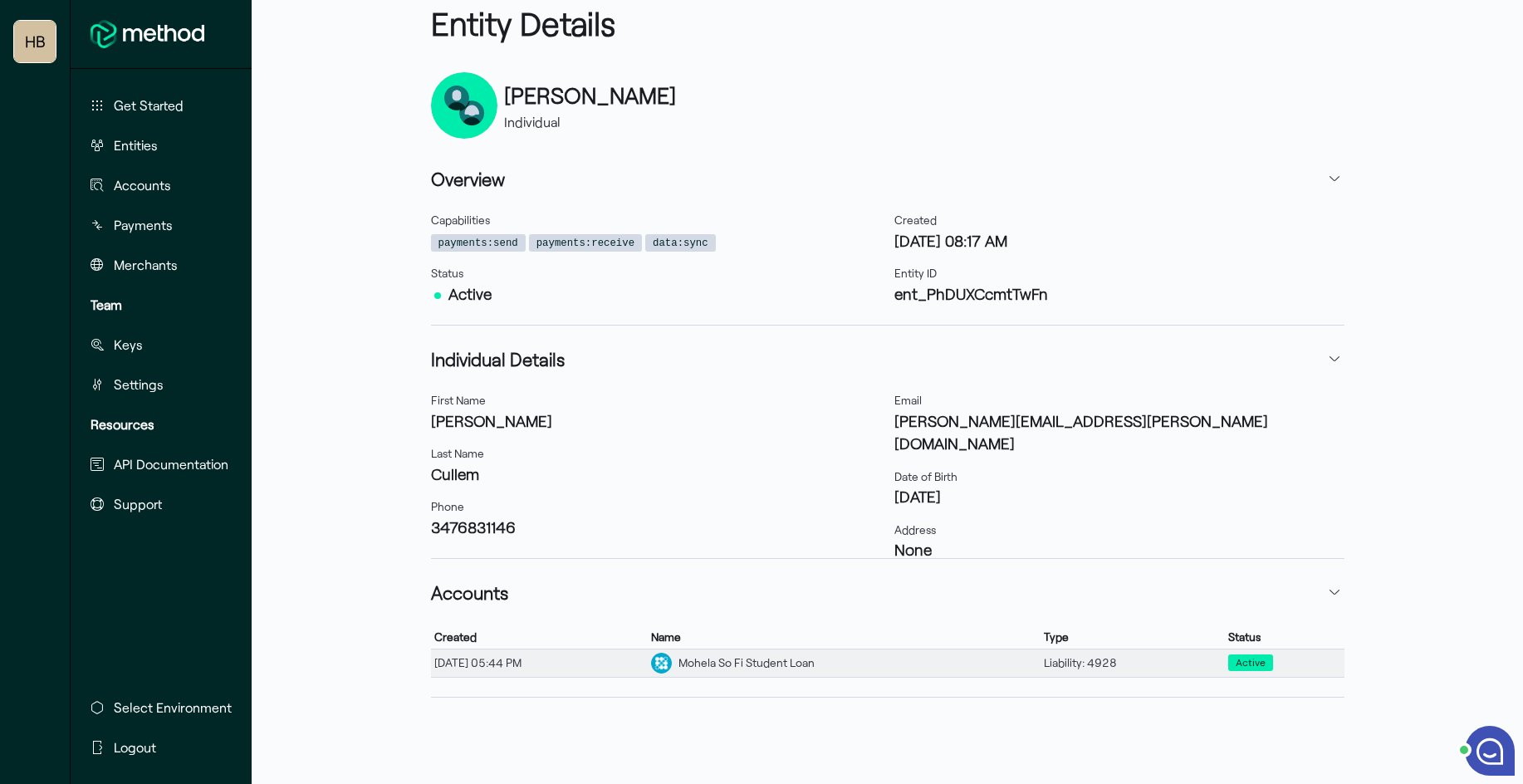
click at [619, 650] on td "Created [DATE] 05:44 PM" at bounding box center [540, 662] width 217 height 28
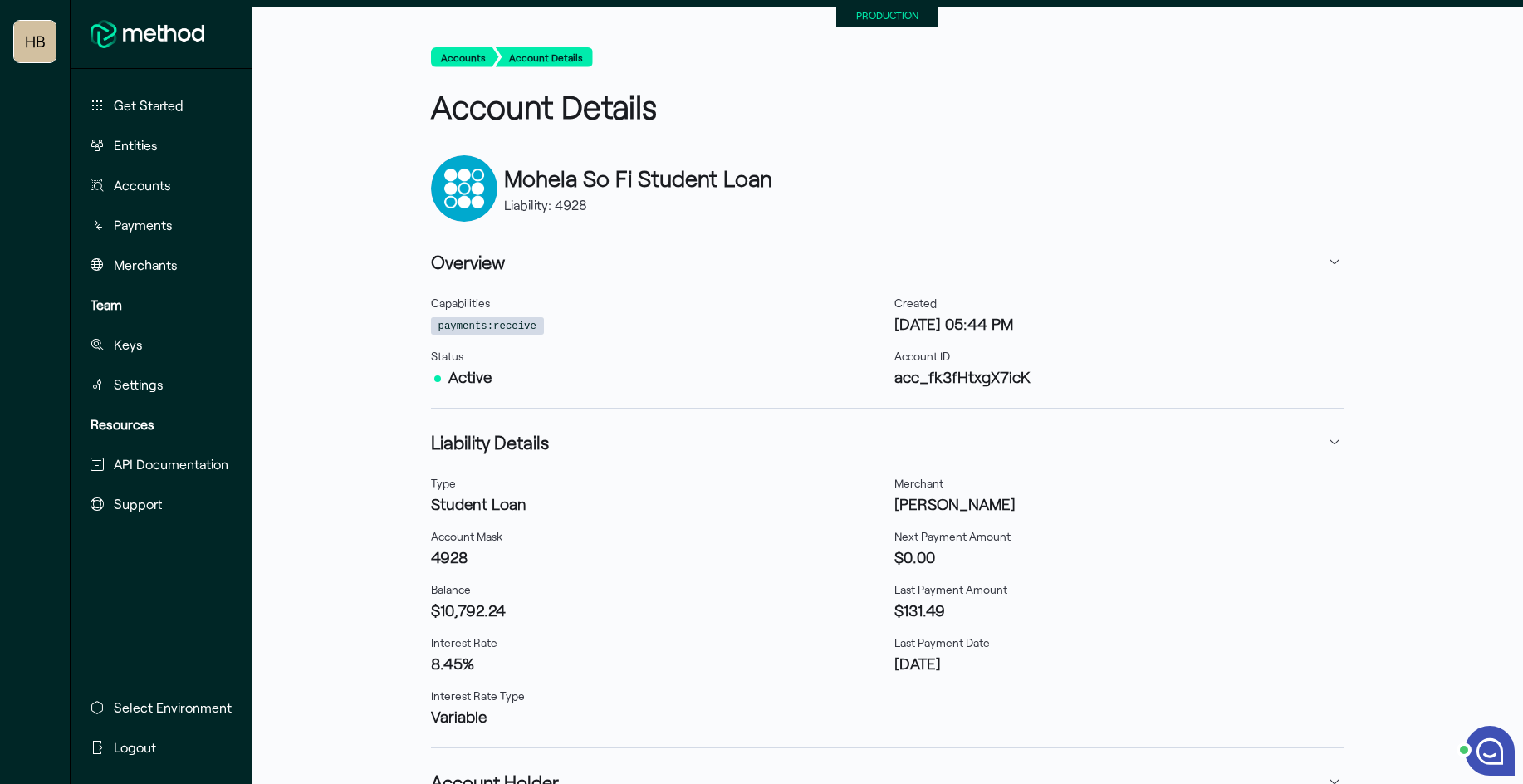
scroll to position [117, 0]
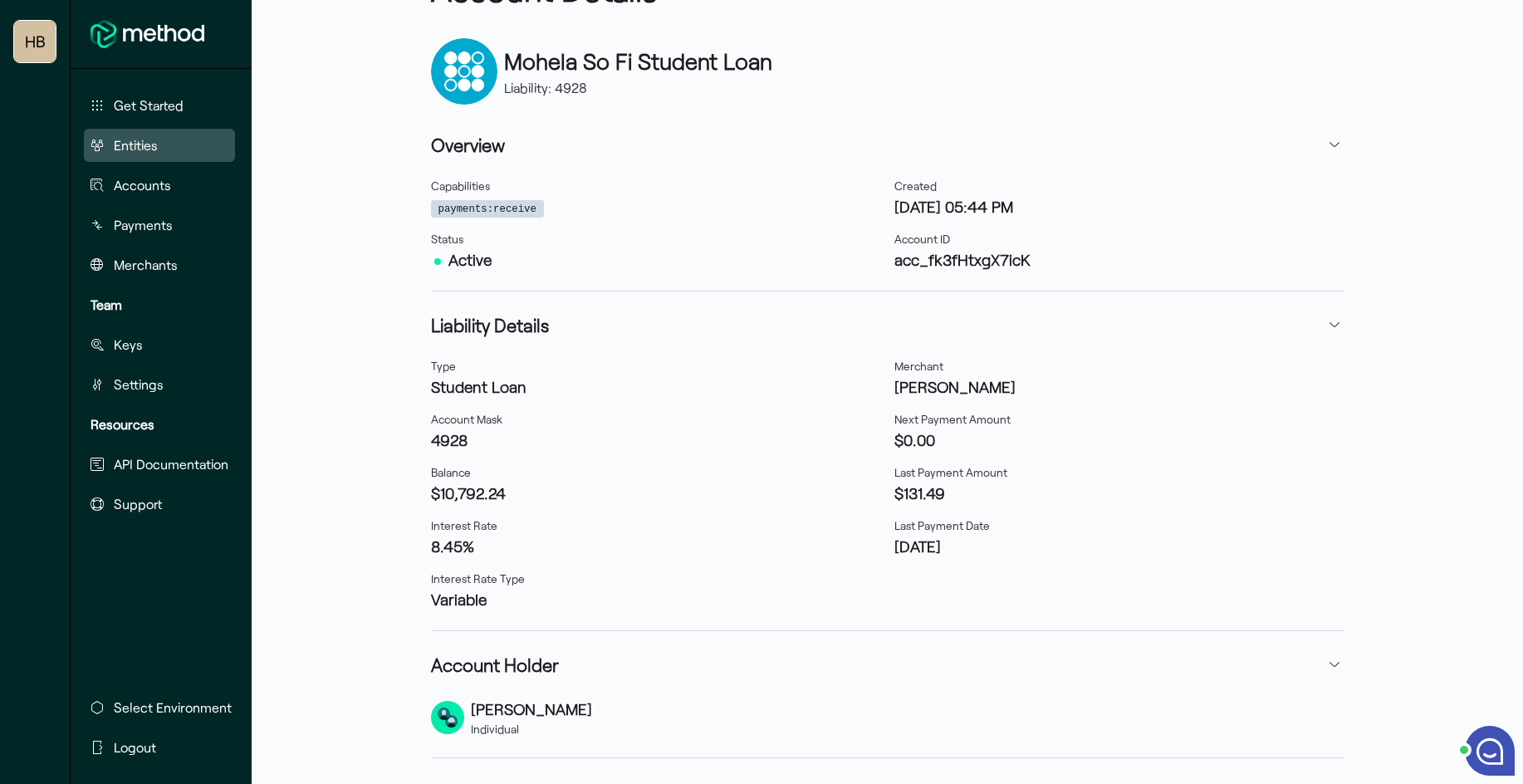
click at [149, 145] on span "Entities" at bounding box center [136, 146] width 44 height 20
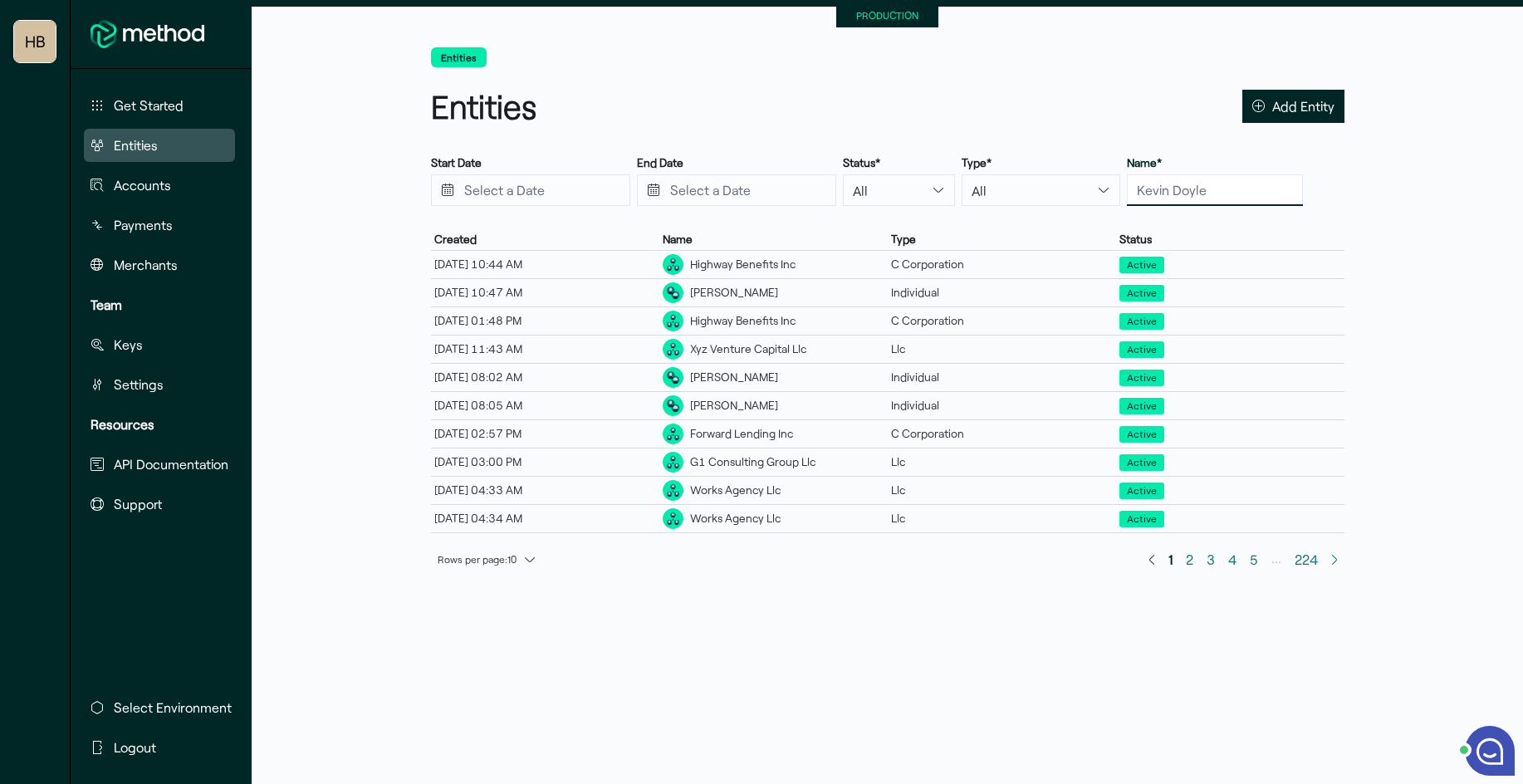
click at [1171, 190] on input "text" at bounding box center [1216, 190] width 176 height 31
type input "[PERSON_NAME]"
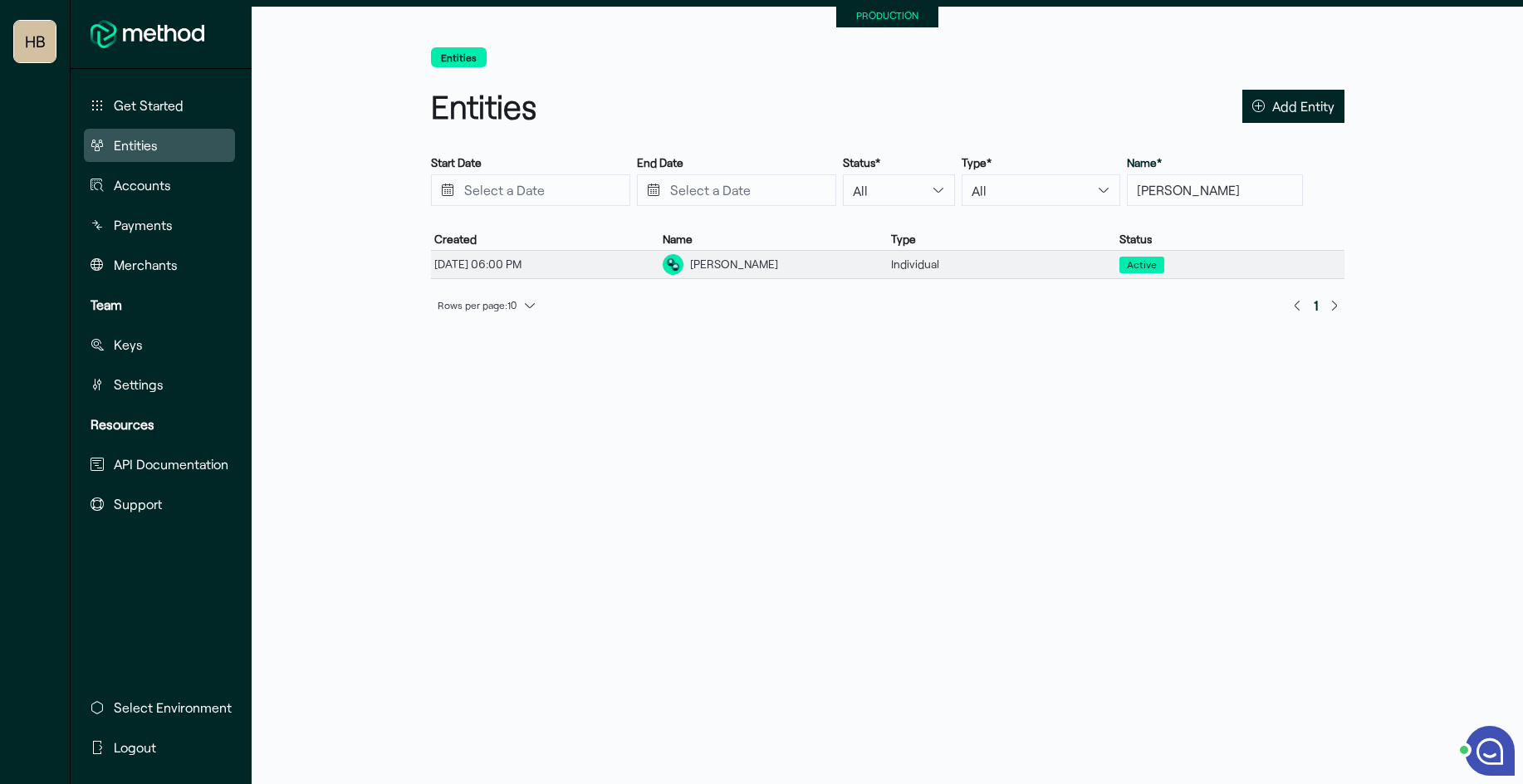
click at [816, 263] on div "[PERSON_NAME]" at bounding box center [774, 264] width 229 height 27
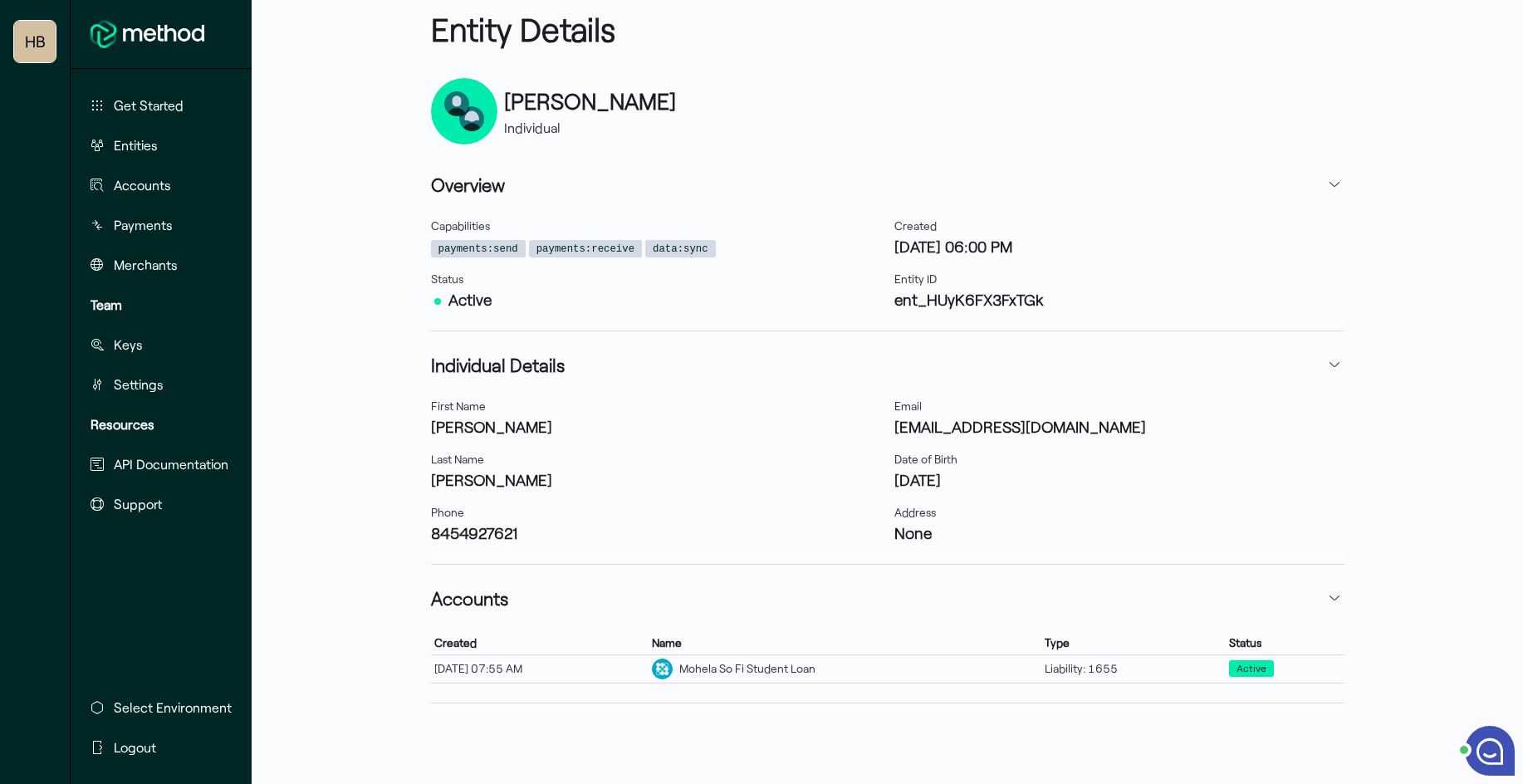
scroll to position [83, 0]
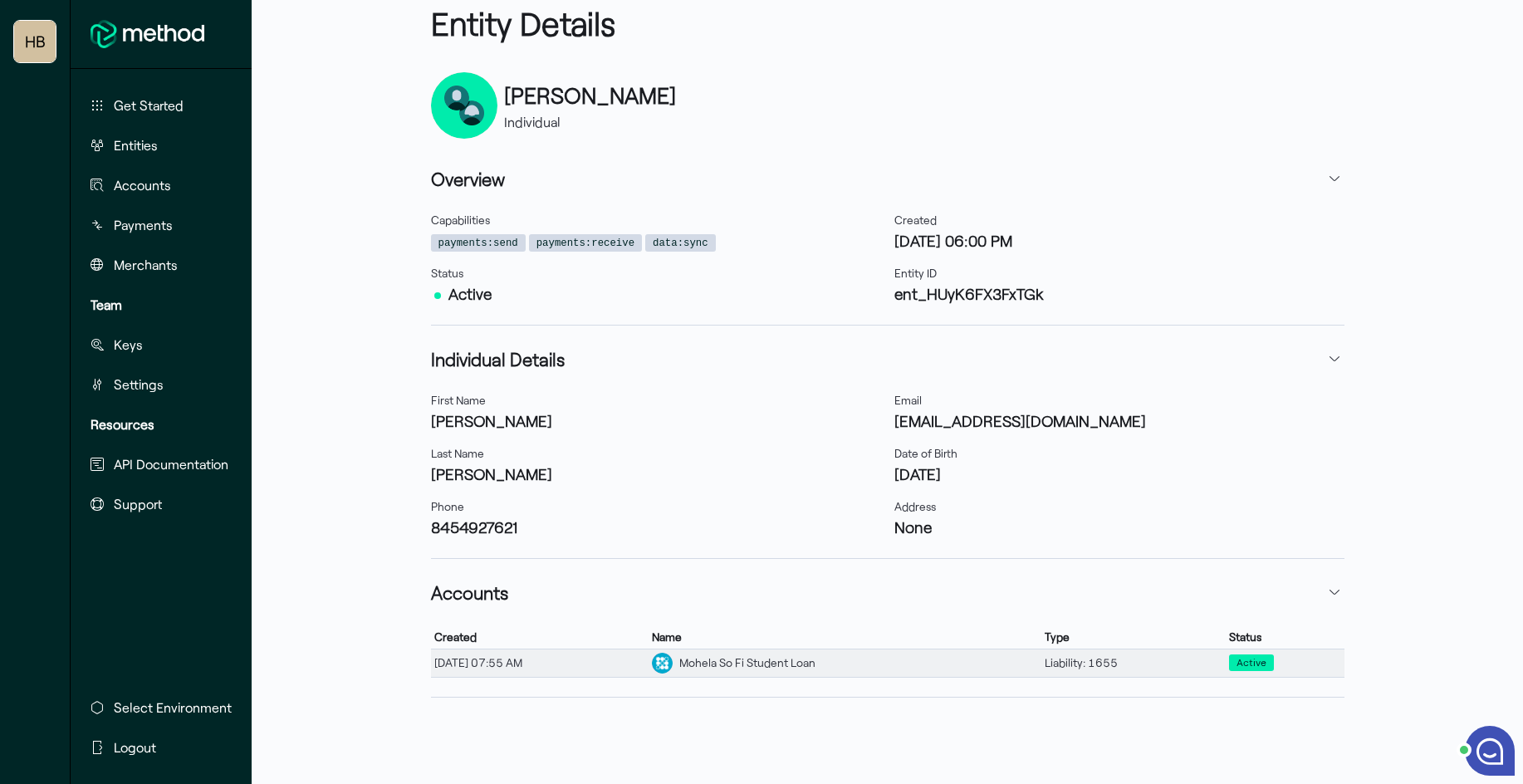
click at [816, 657] on div "Mohela So Fi Student Loan" at bounding box center [747, 663] width 136 height 18
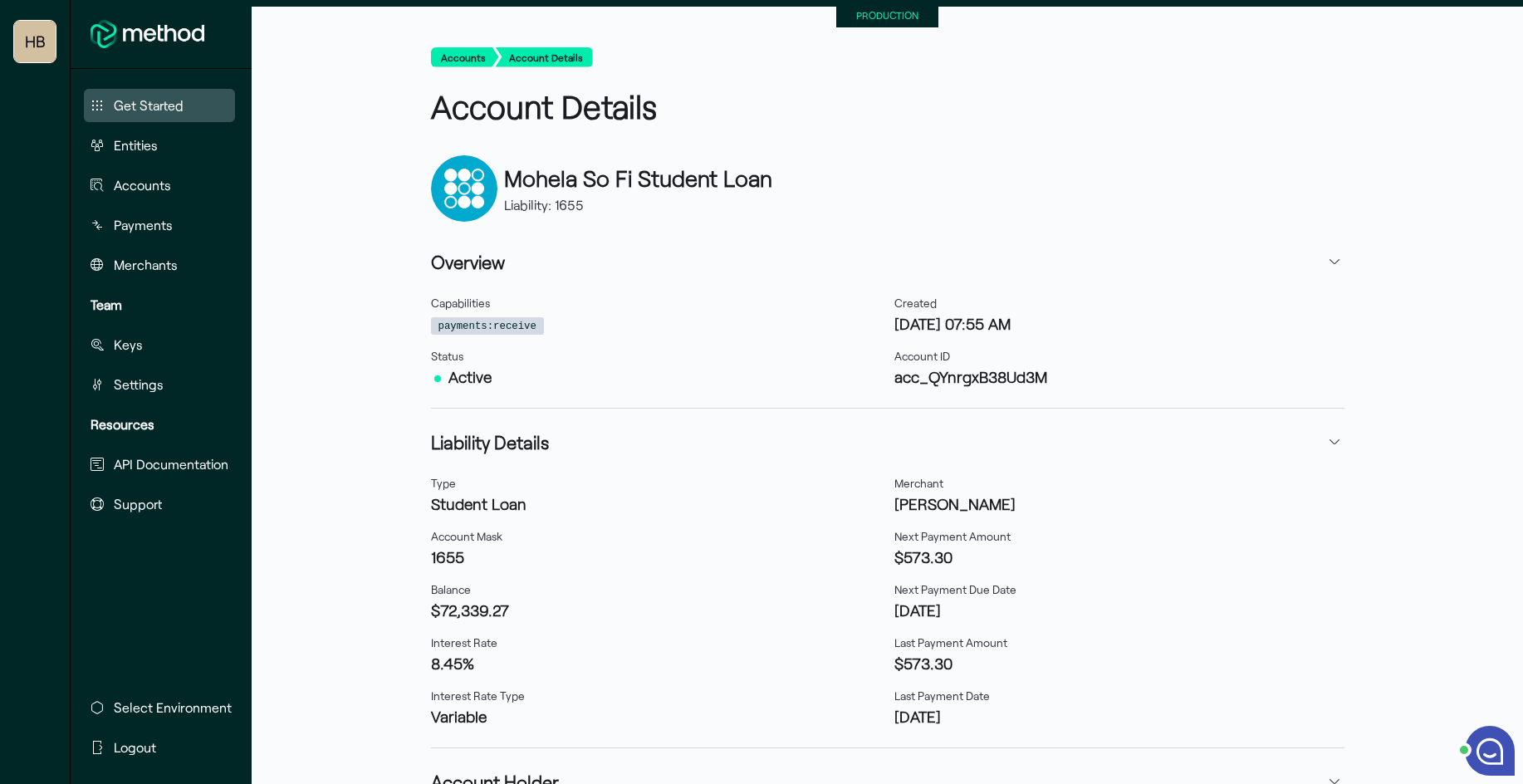
click at [122, 101] on span "Get Started" at bounding box center [148, 106] width 69 height 20
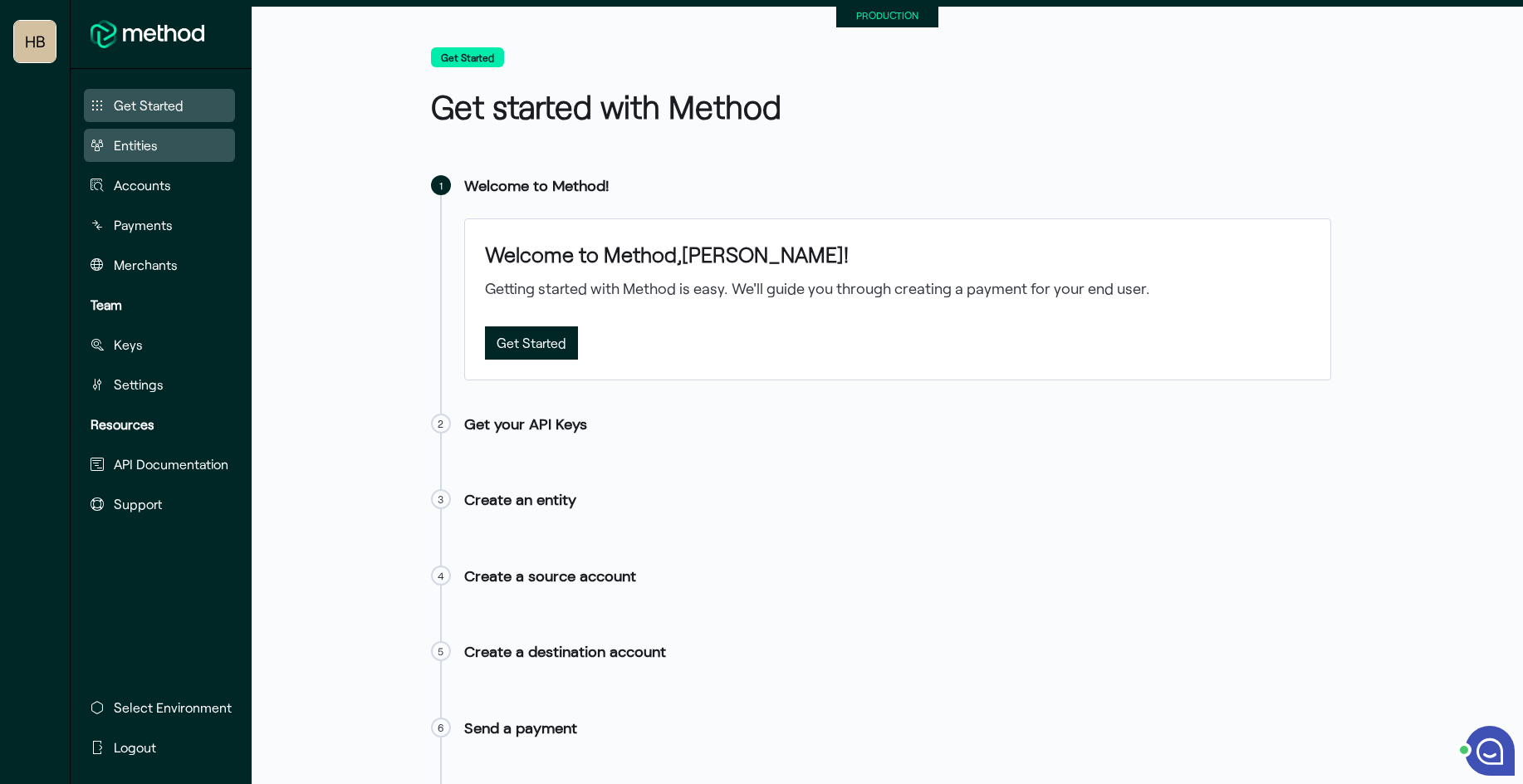
click at [129, 129] on button "Entities" at bounding box center [159, 145] width 151 height 33
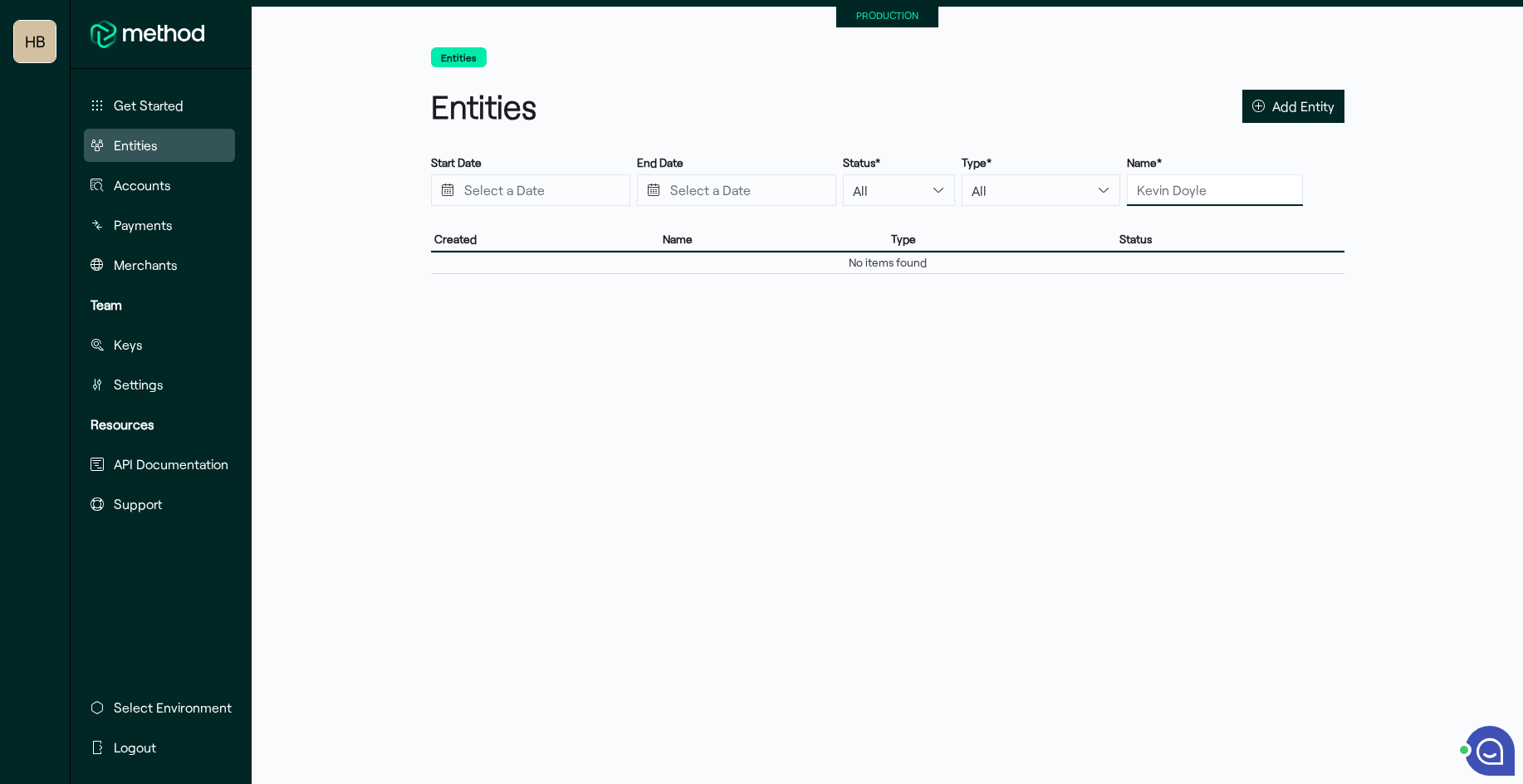
click at [1127, 202] on input "text" at bounding box center [1216, 190] width 176 height 31
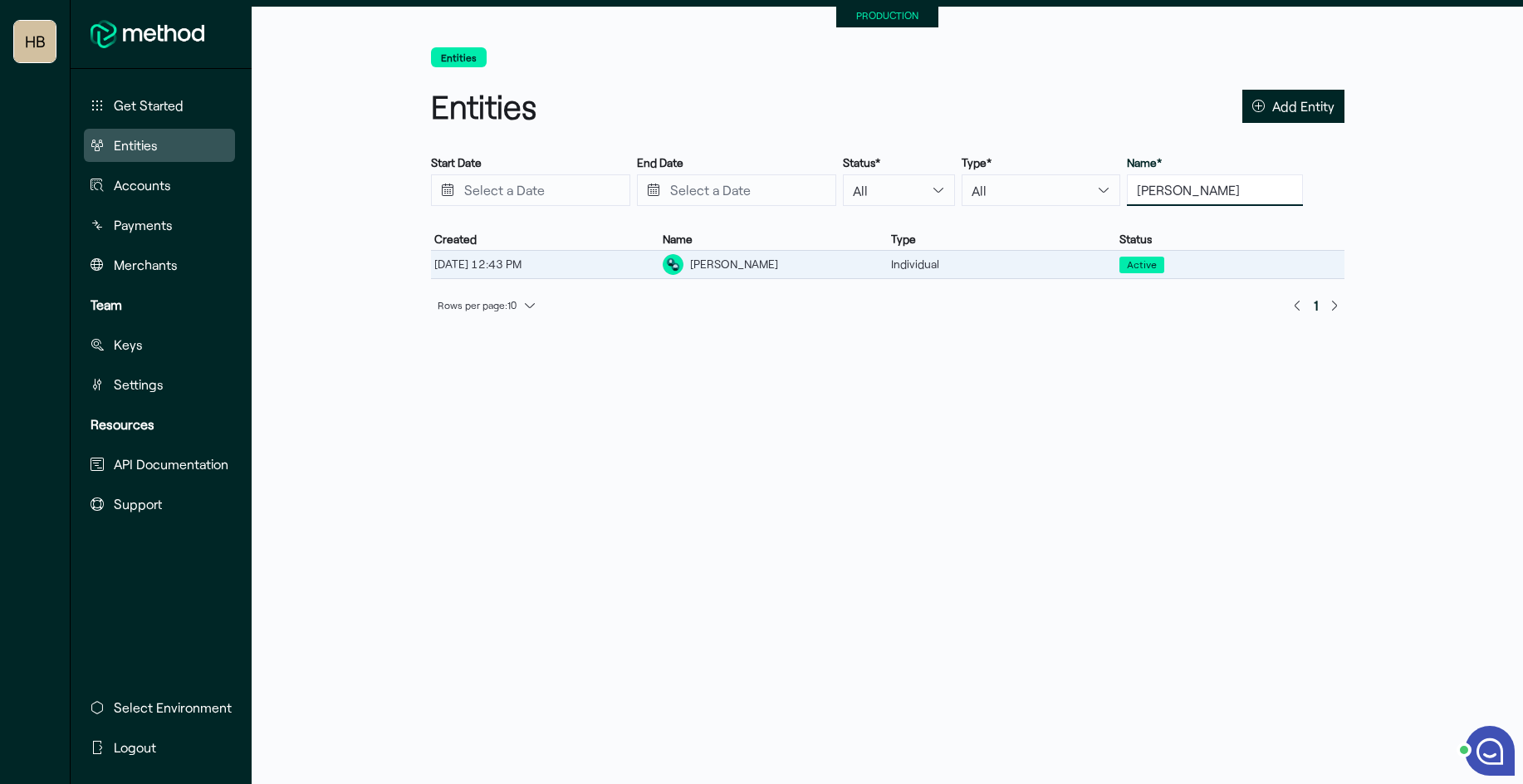
type input "[PERSON_NAME]"
click at [752, 263] on div "[PERSON_NAME]" at bounding box center [734, 264] width 88 height 18
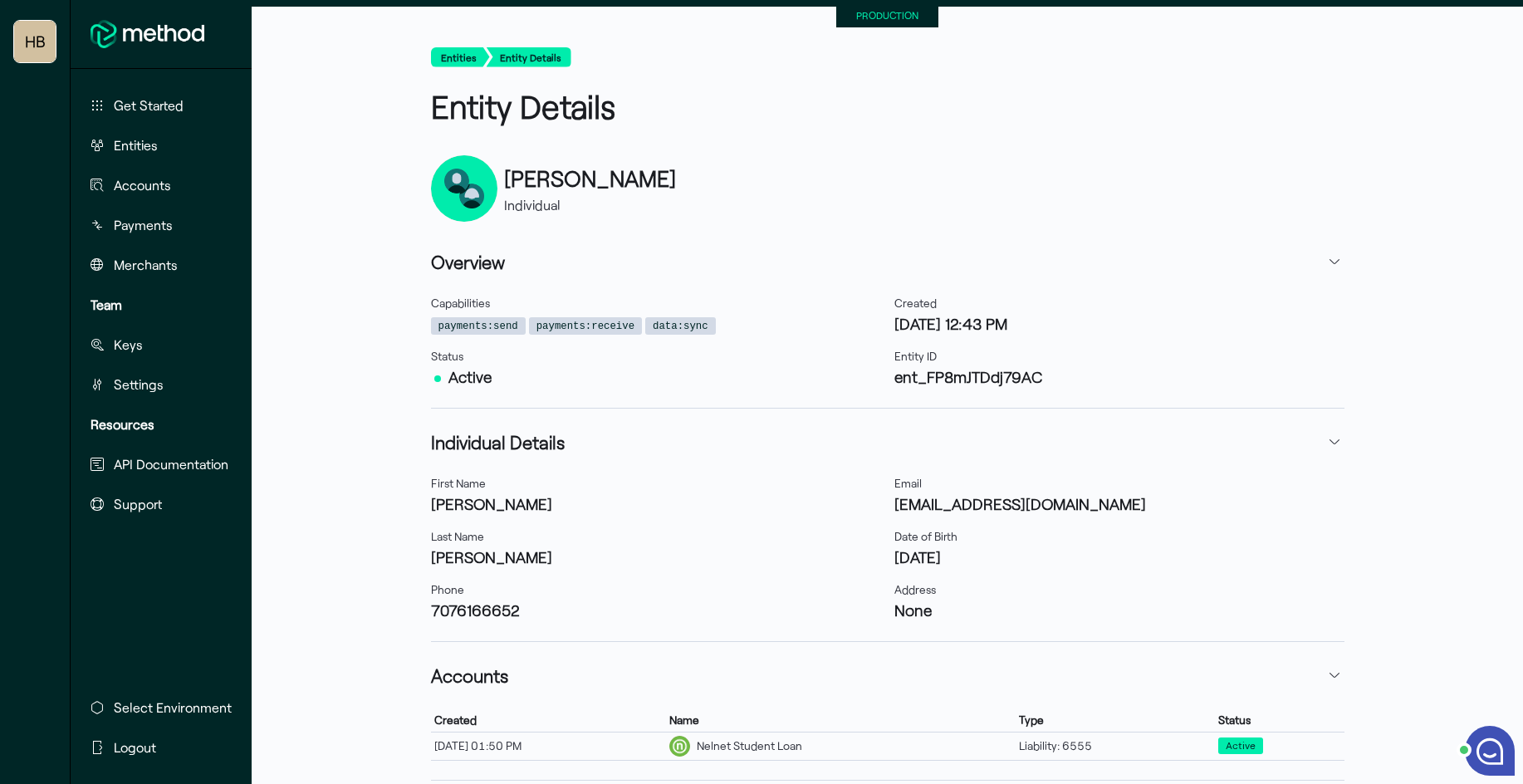
scroll to position [83, 0]
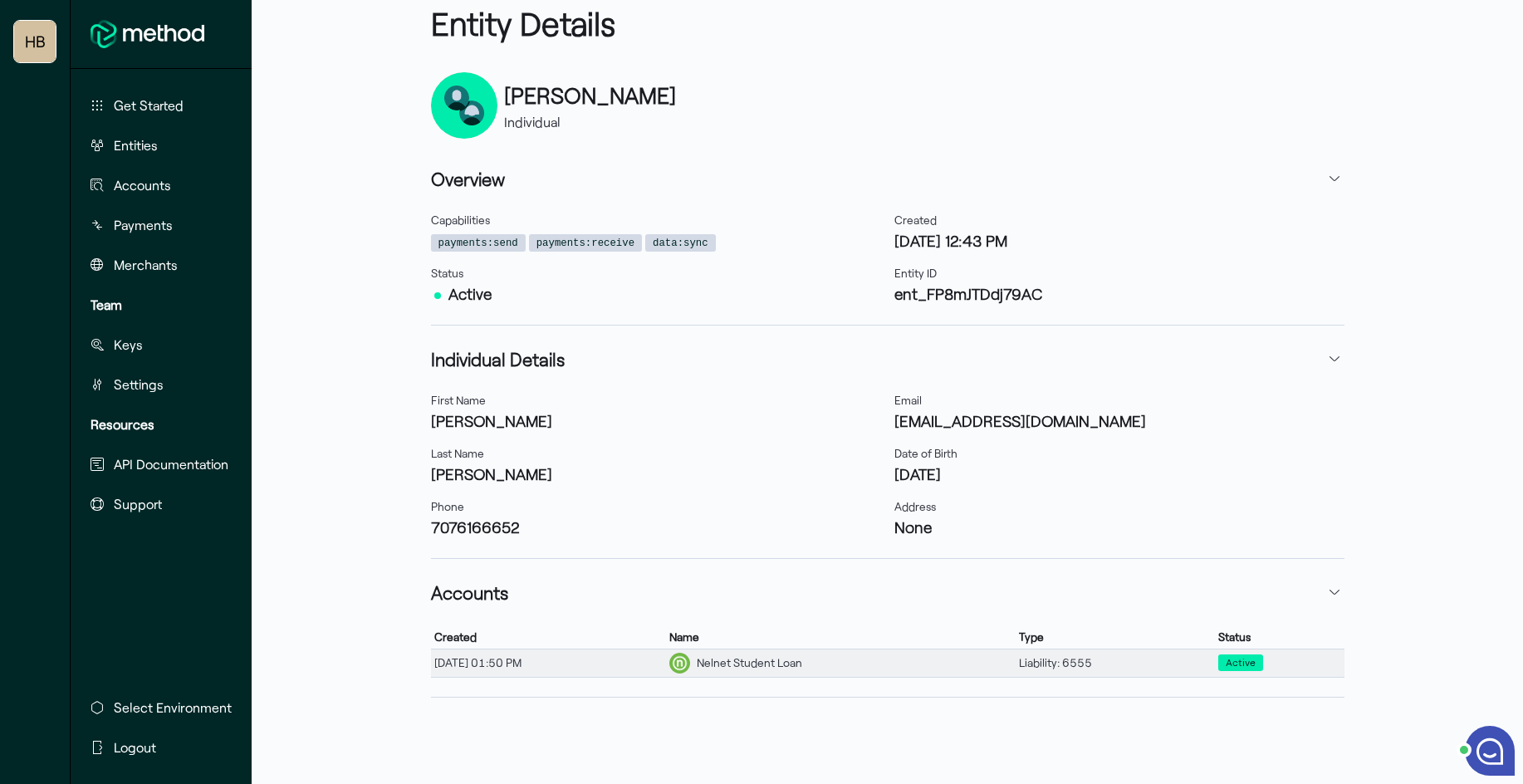
click at [802, 656] on div "Nelnet Student Loan" at bounding box center [750, 663] width 106 height 18
